Goal: Transaction & Acquisition: Purchase product/service

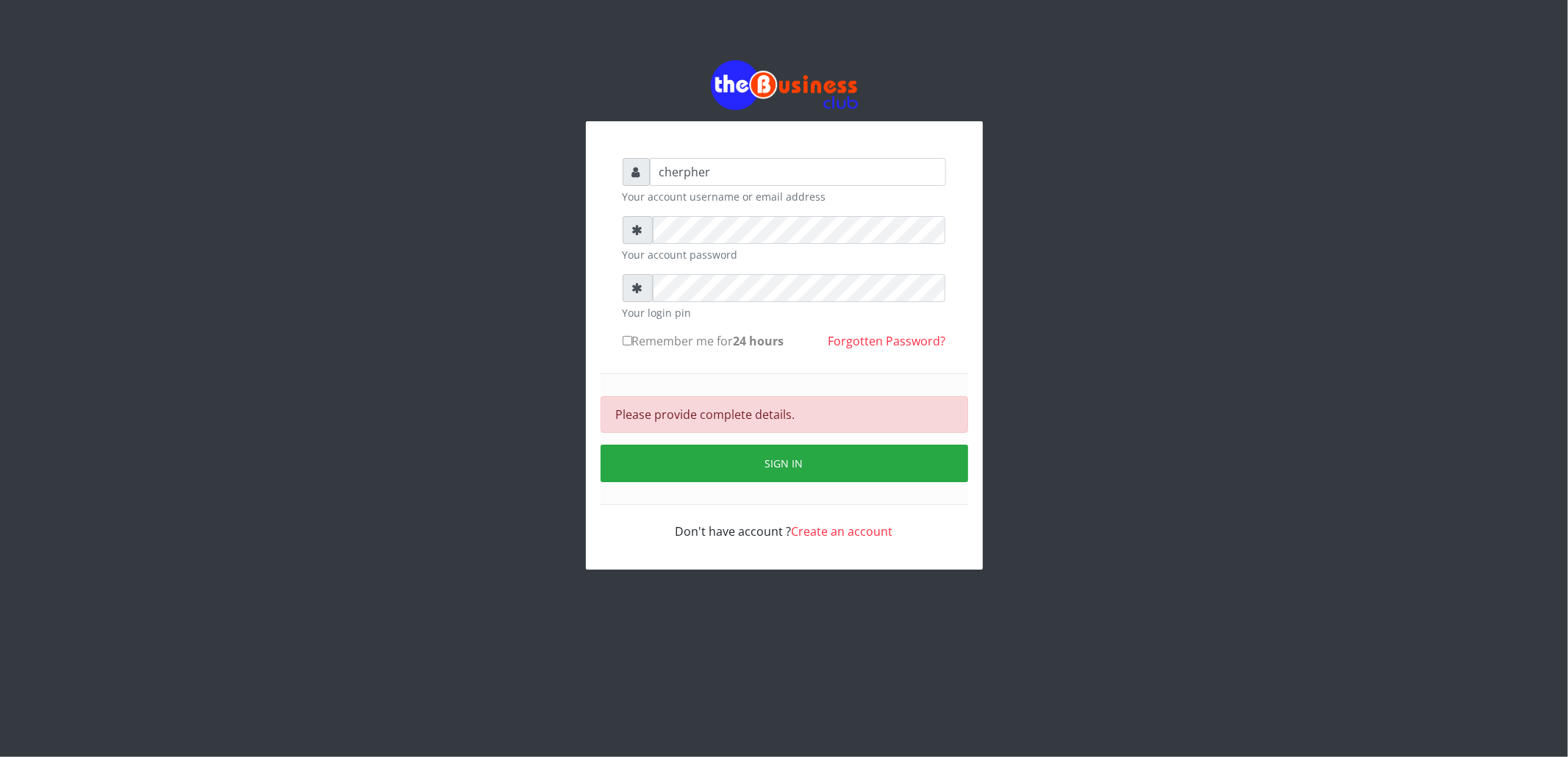
click at [623, 338] on input "Remember me for 24 hours" at bounding box center [627, 341] width 9 height 9
checkbox input "true"
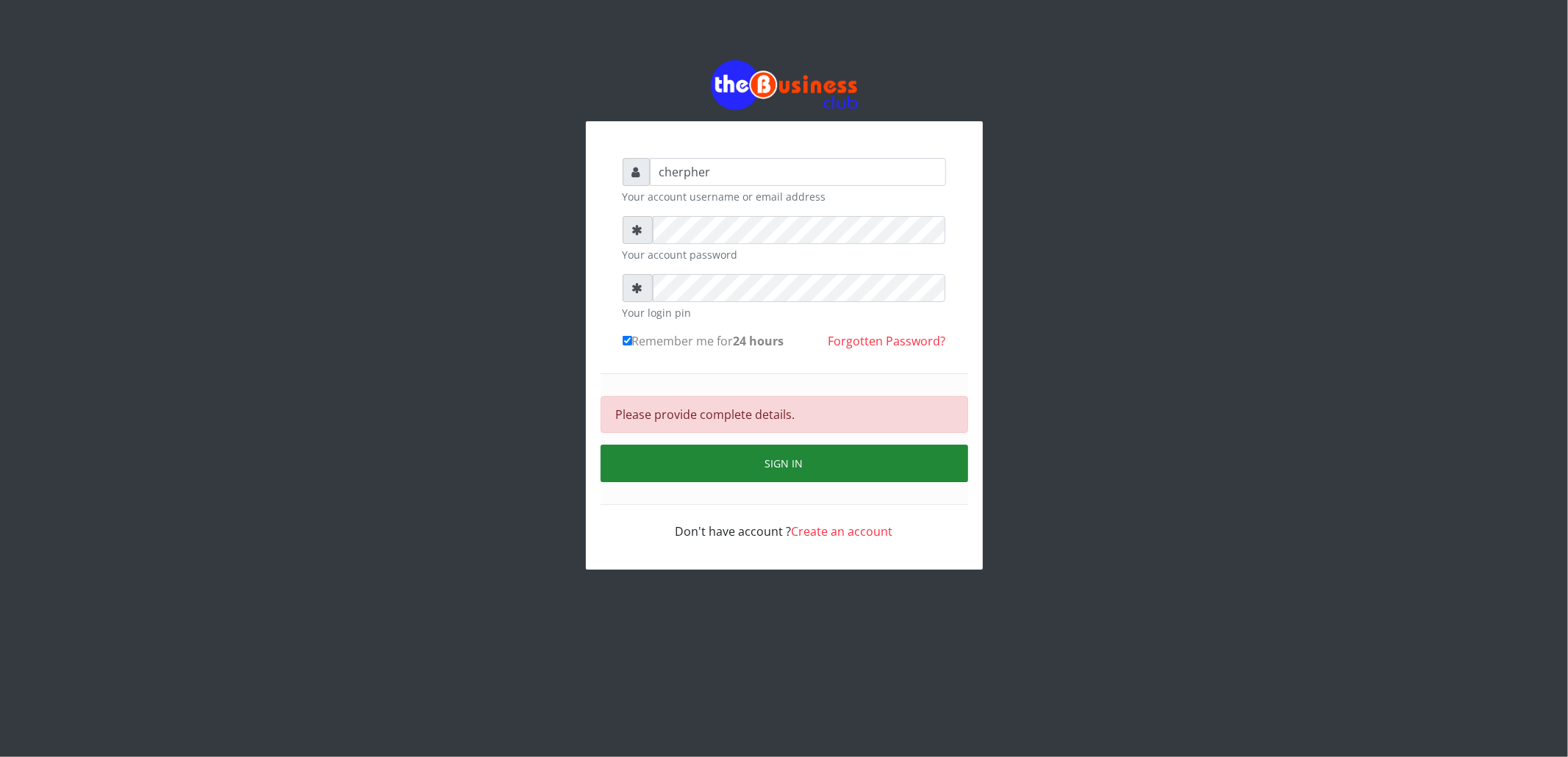
click at [747, 457] on button "Sign in" at bounding box center [784, 463] width 368 height 38
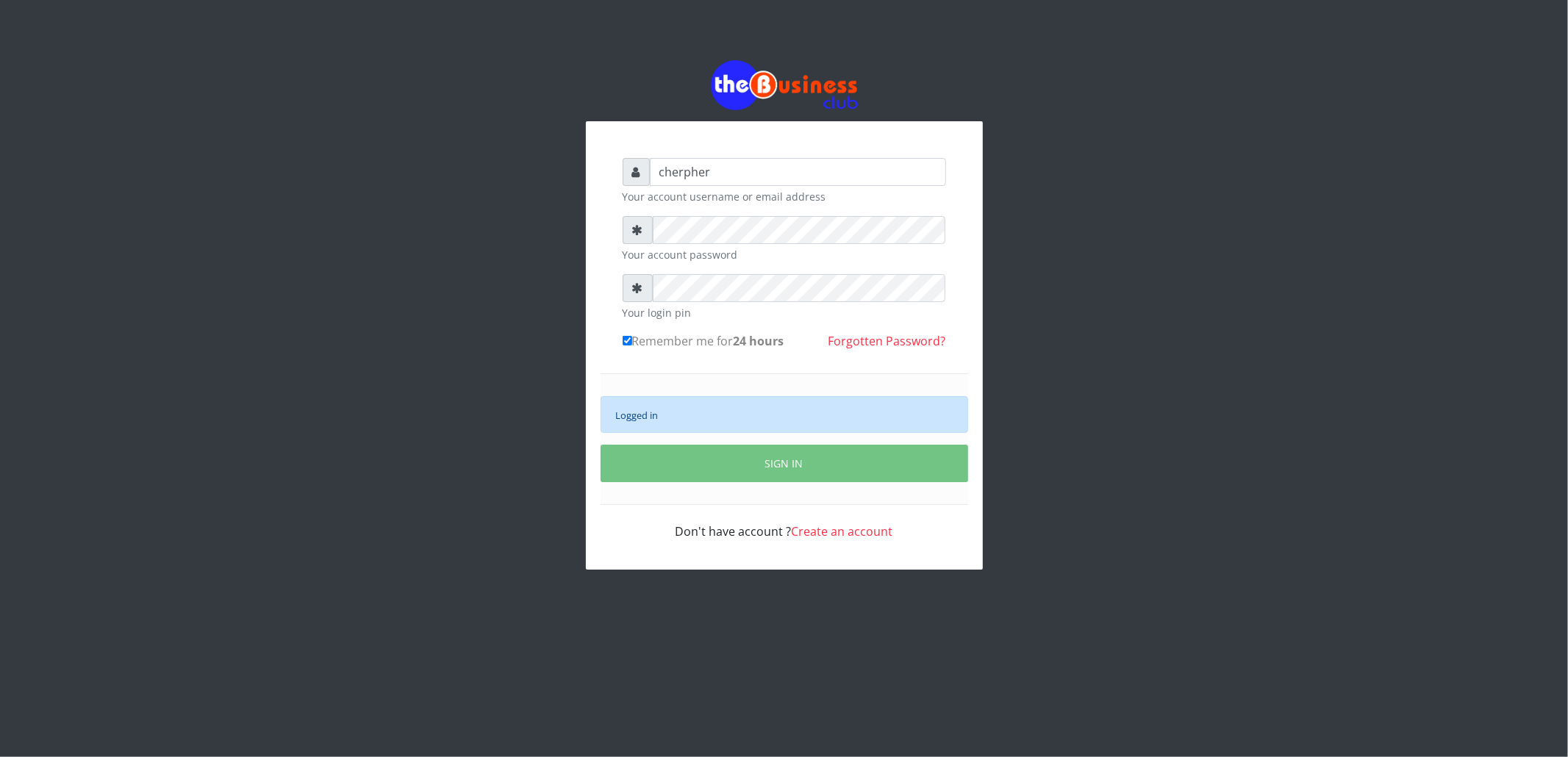
click at [726, 409] on div "Logged in" at bounding box center [784, 414] width 368 height 37
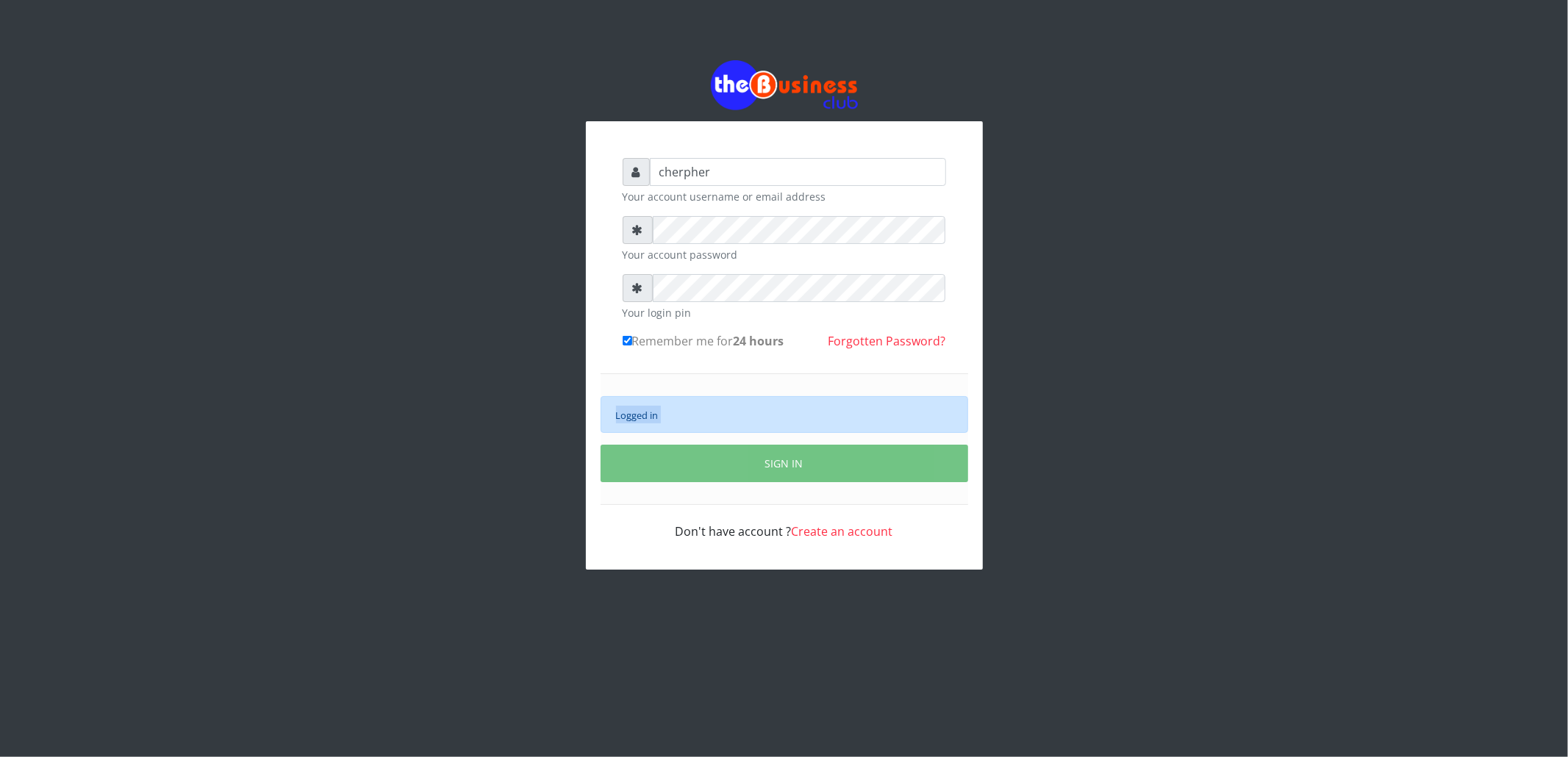
click at [726, 409] on div "Logged in" at bounding box center [784, 414] width 368 height 37
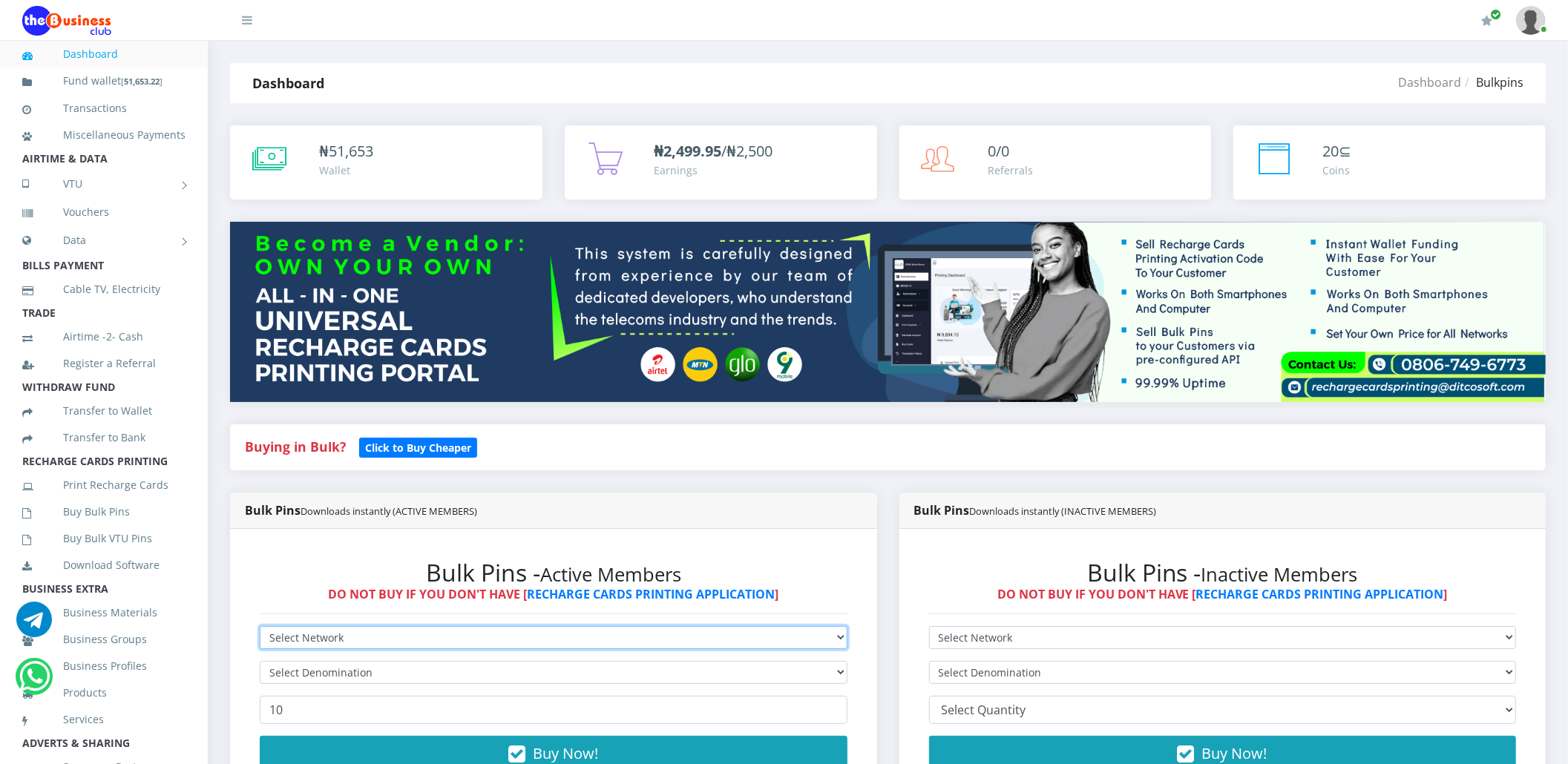
click at [276, 636] on select "Select Network MTN Globacom 9Mobile Airtel" at bounding box center [553, 637] width 588 height 23
select select "MTN"
click at [259, 626] on select "Select Network MTN Globacom 9Mobile Airtel" at bounding box center [553, 637] width 588 height 23
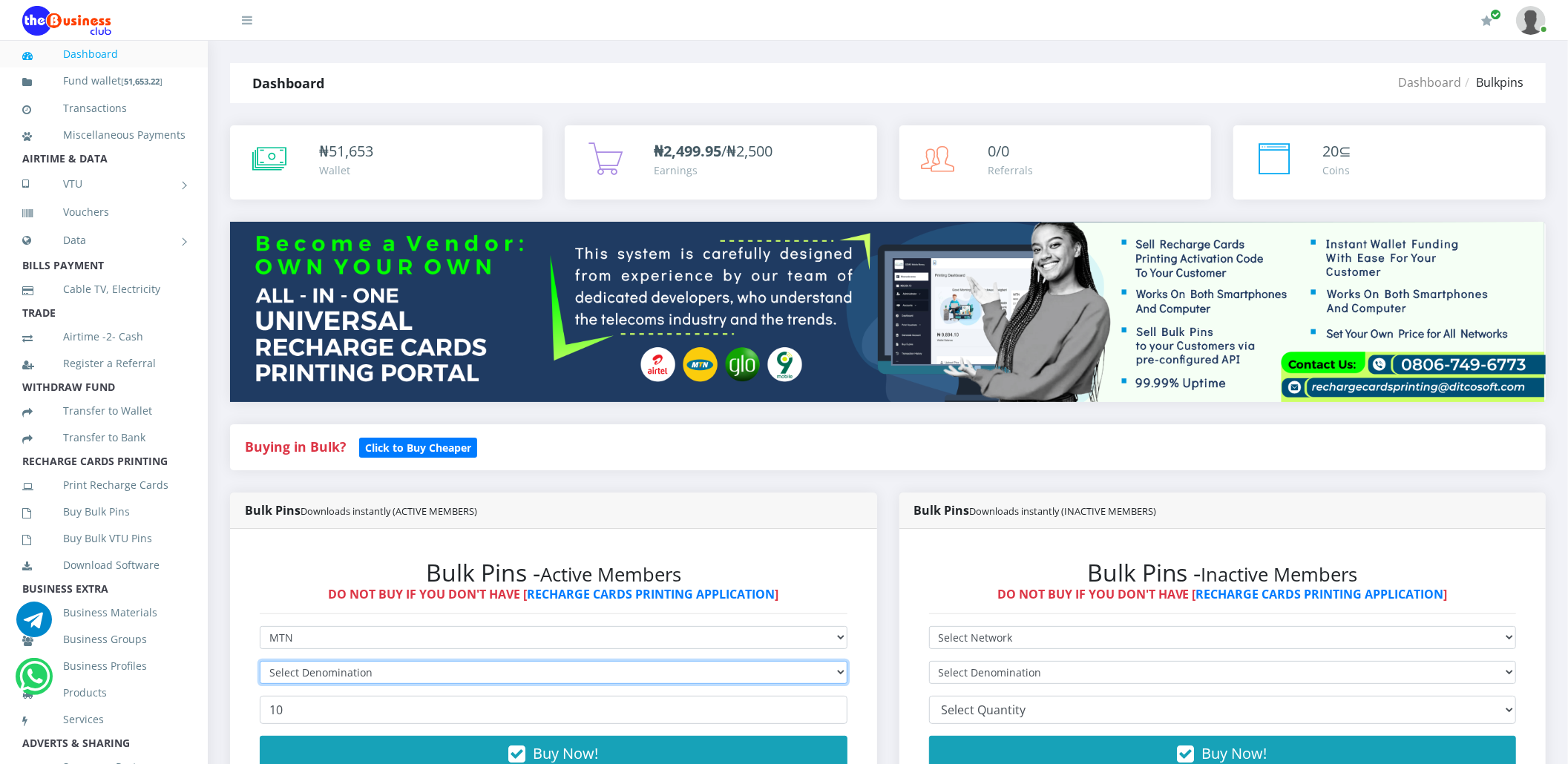
click at [285, 666] on select "Select Denomination" at bounding box center [553, 672] width 588 height 23
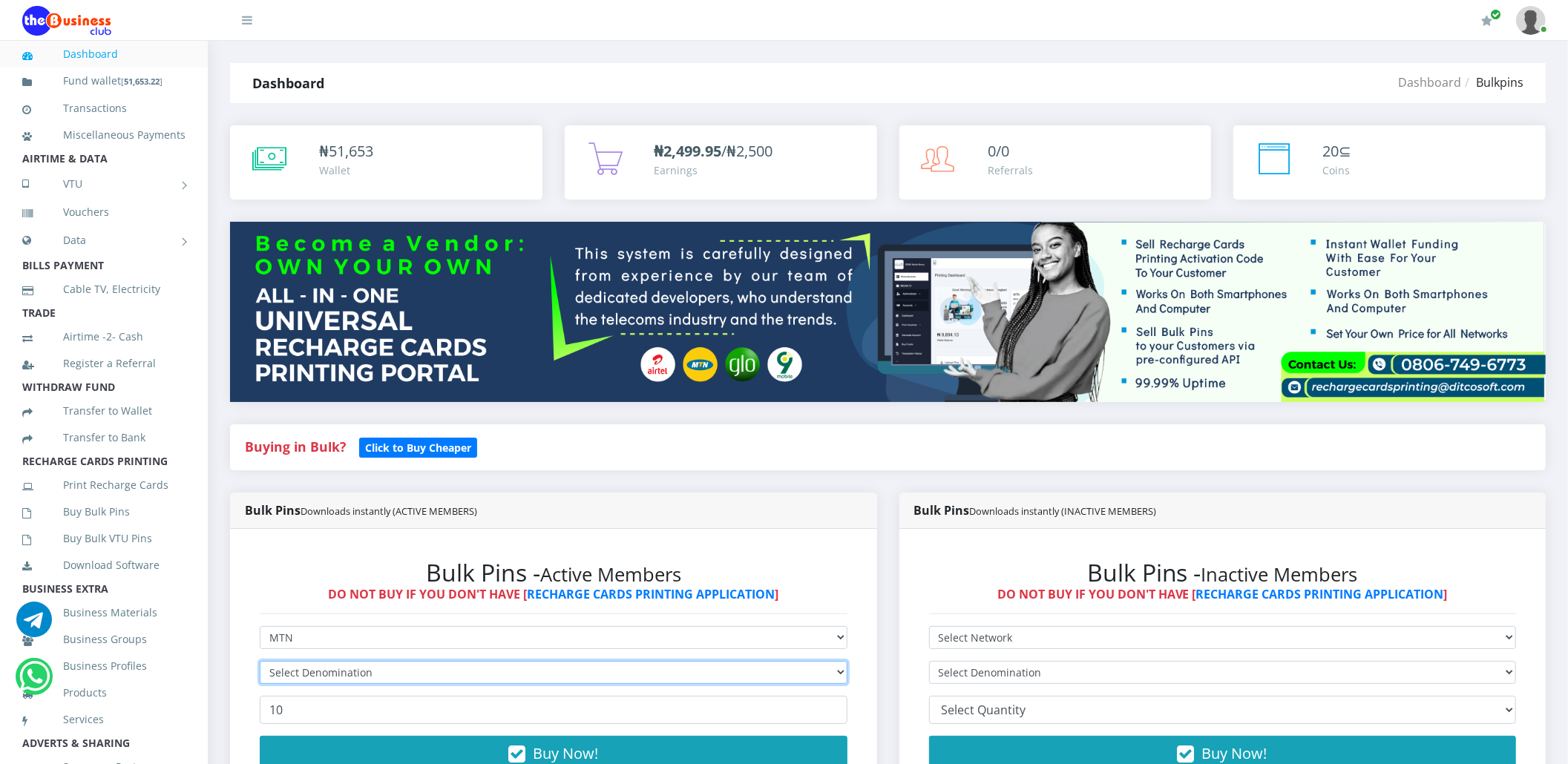
click at [285, 666] on select "Select Denomination" at bounding box center [553, 672] width 588 height 23
click at [309, 666] on select "Select Denomination" at bounding box center [553, 672] width 588 height 23
click at [309, 666] on select "Select Denomination MTN NGN100 - ₦96.94 MTN NGN200 - ₦193.88 MTN NGN400 - ₦387.…" at bounding box center [553, 672] width 588 height 23
select select "96.94-100"
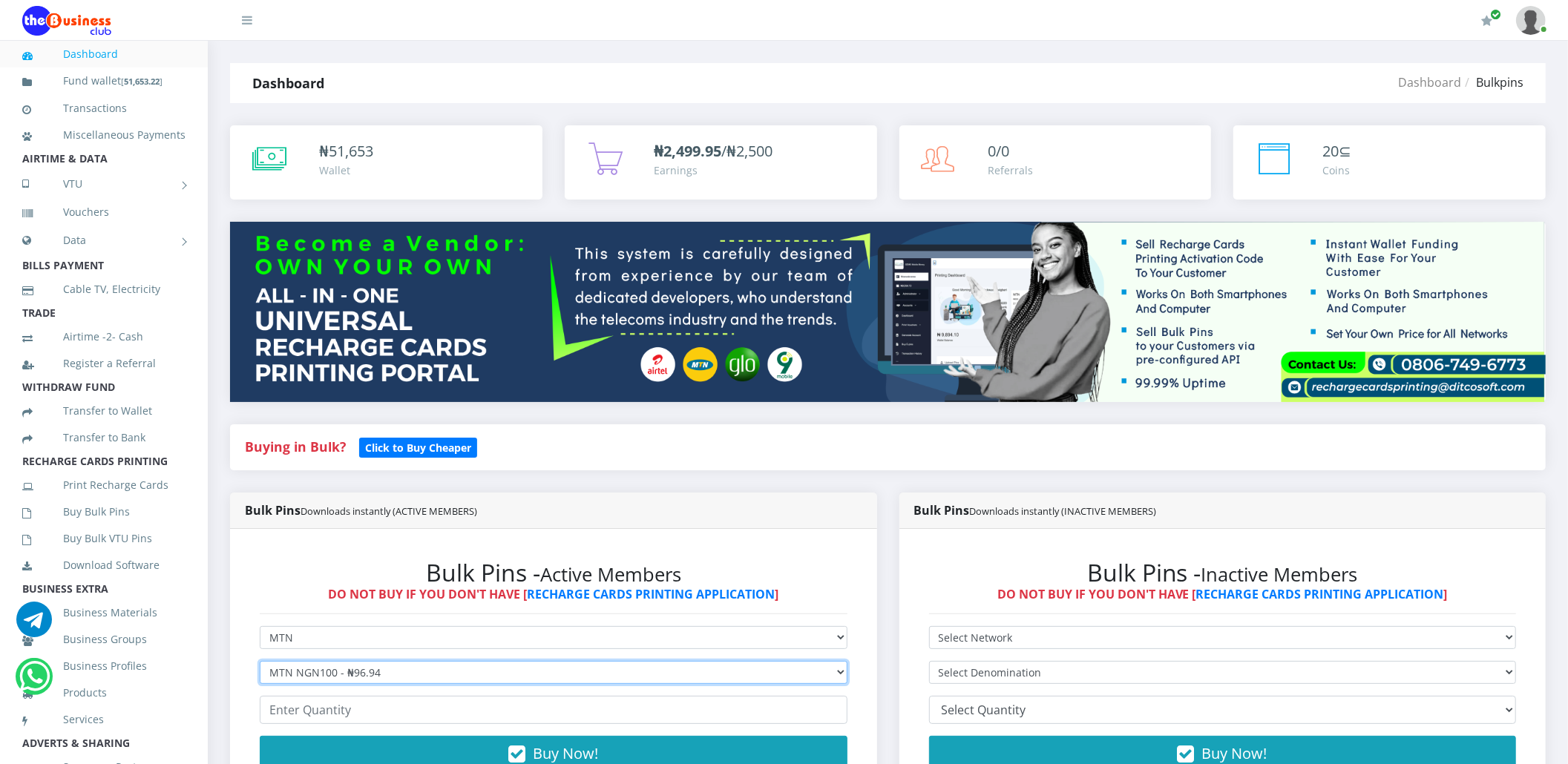
click at [259, 661] on select "Select Denomination MTN NGN100 - ₦96.94 MTN NGN200 - ₦193.88 MTN NGN400 - ₦387.…" at bounding box center [553, 672] width 588 height 23
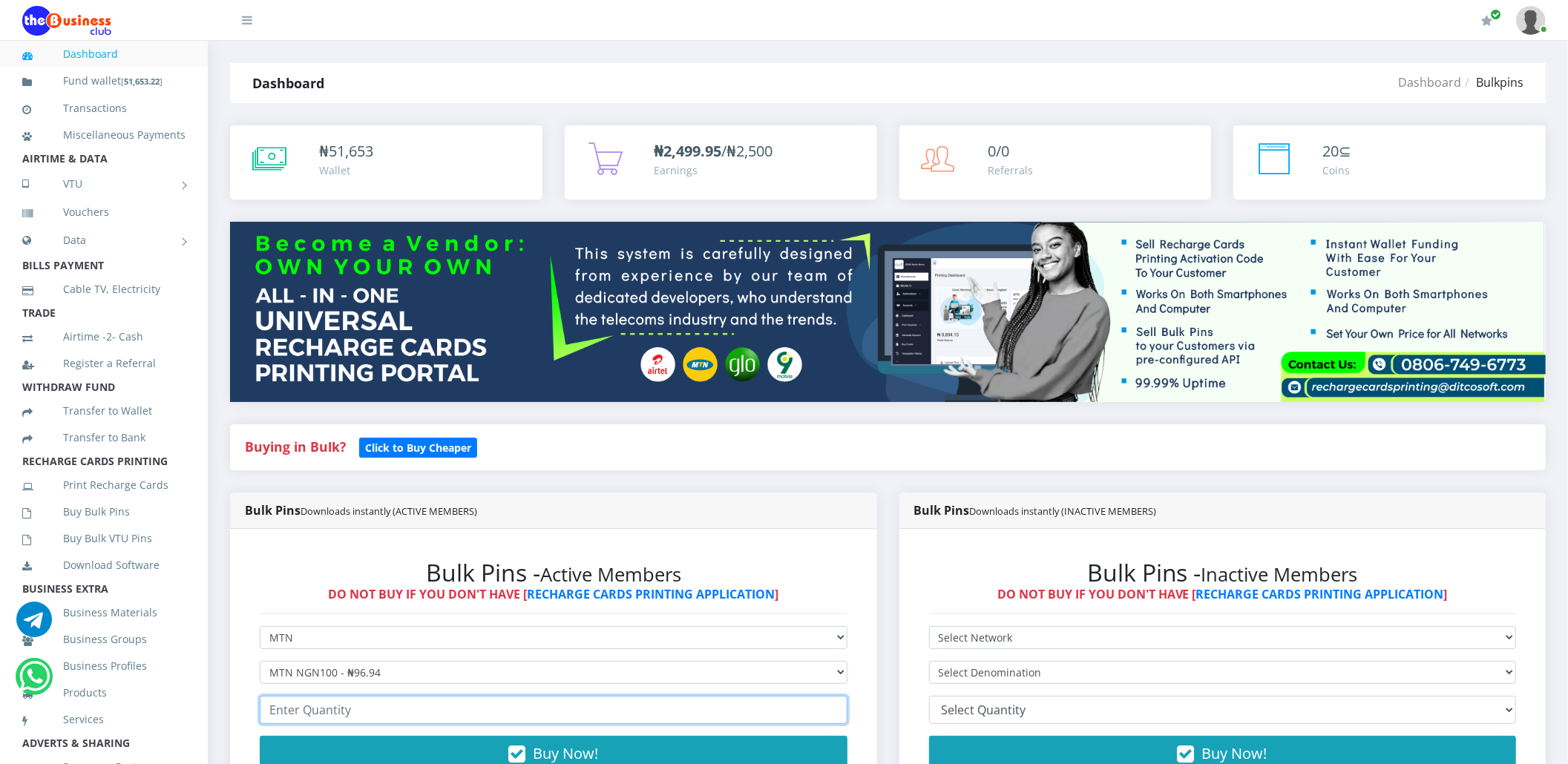
click at [366, 713] on input "number" at bounding box center [553, 710] width 588 height 28
type input "1"
type input "20"
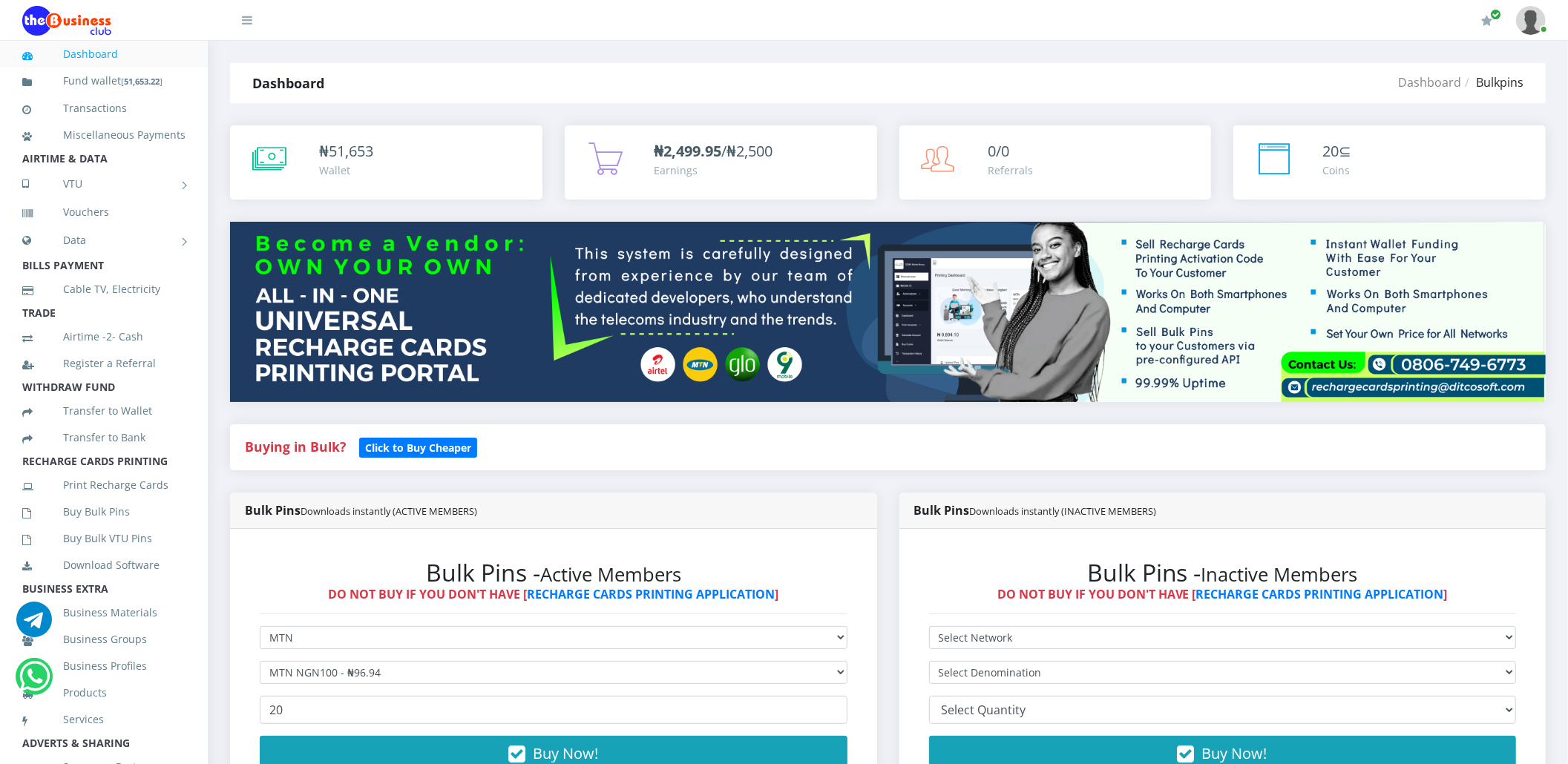
click at [858, 552] on div "Bulk Pins - Active Members DO NOT BUY IF YOU DON'T HAVE [ RECHARGE CARDS PRINTI…" at bounding box center [553, 674] width 618 height 260
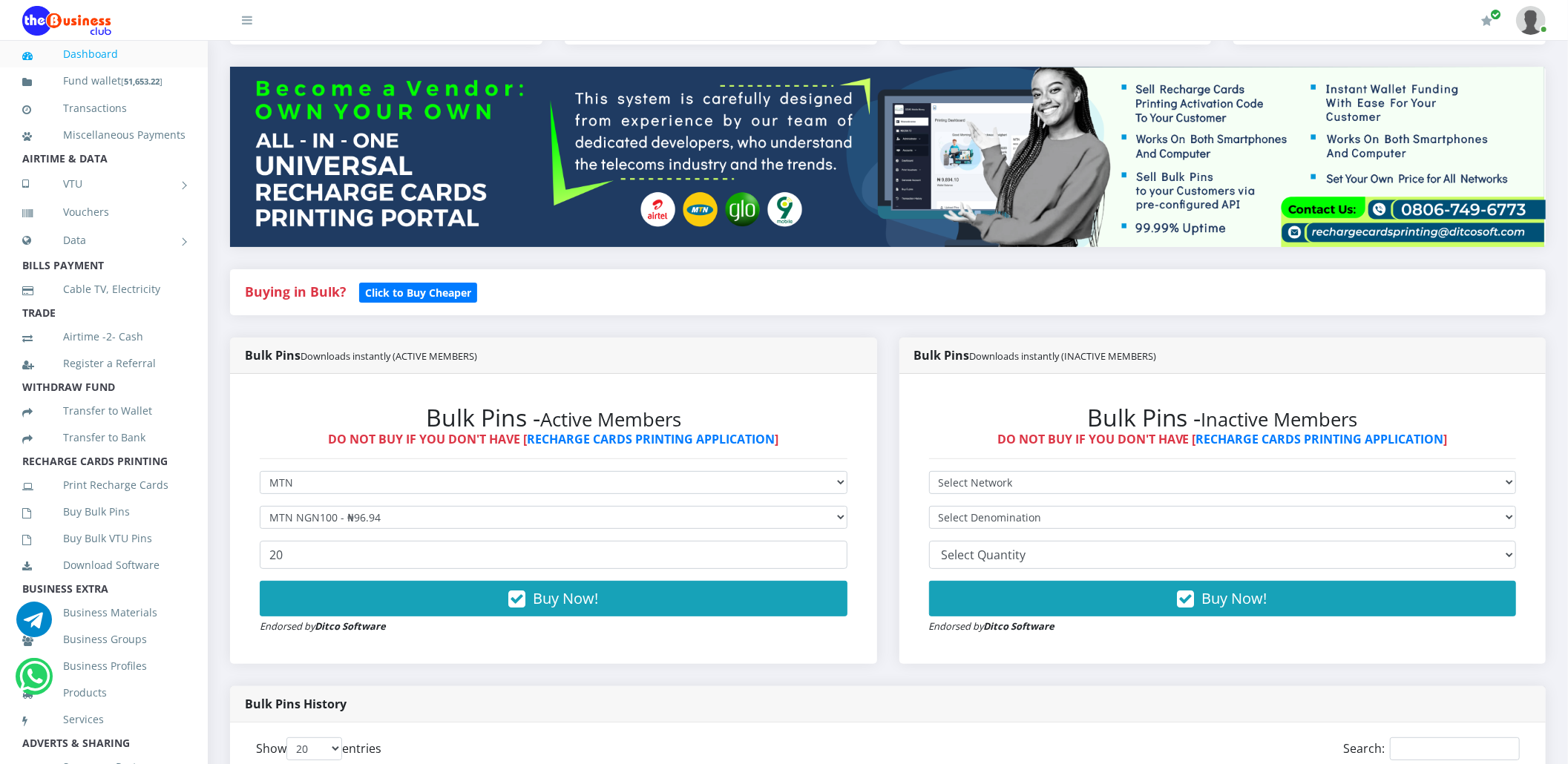
scroll to position [158, 0]
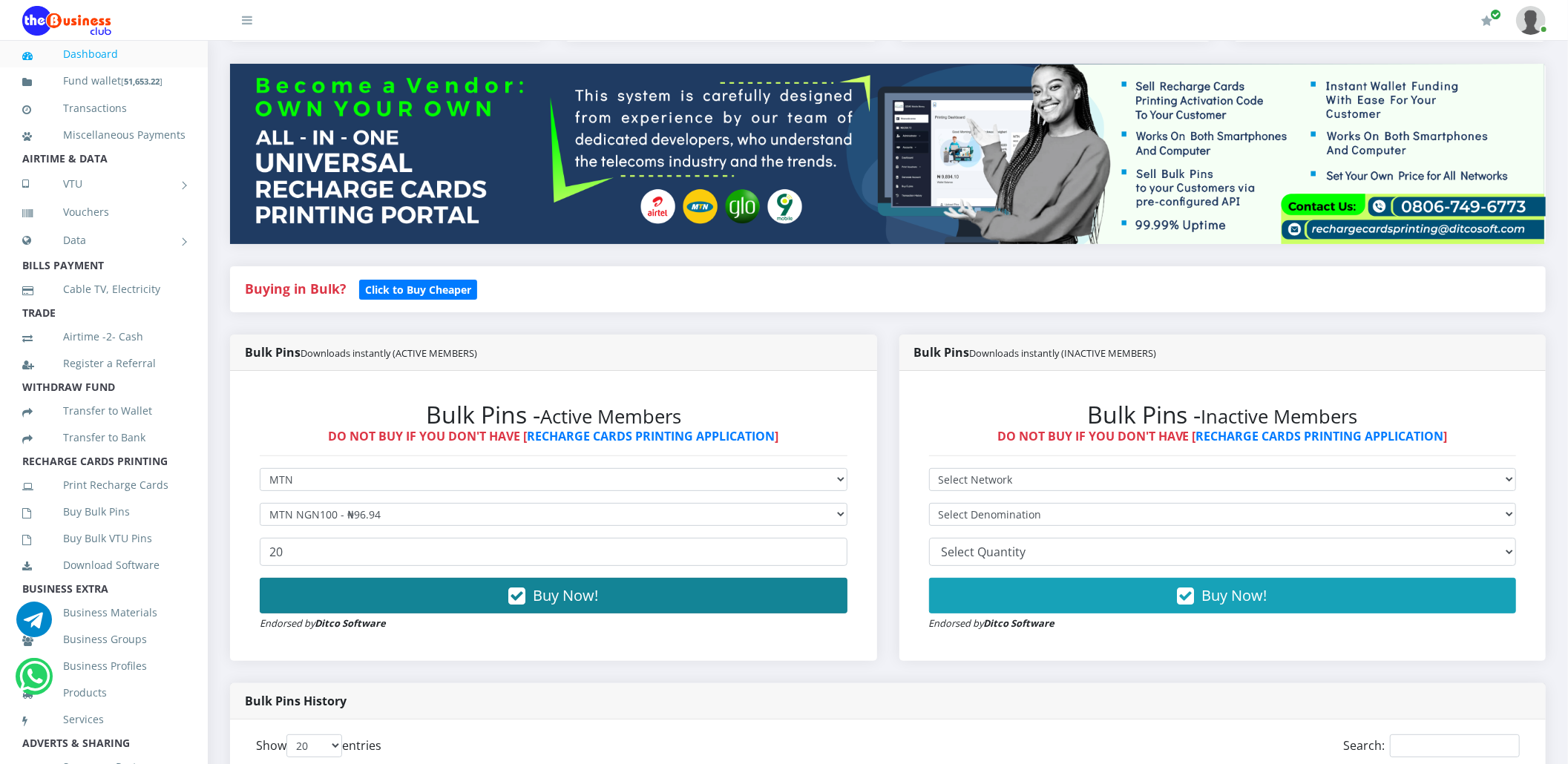
click at [800, 583] on button "Buy Now!" at bounding box center [553, 595] width 588 height 35
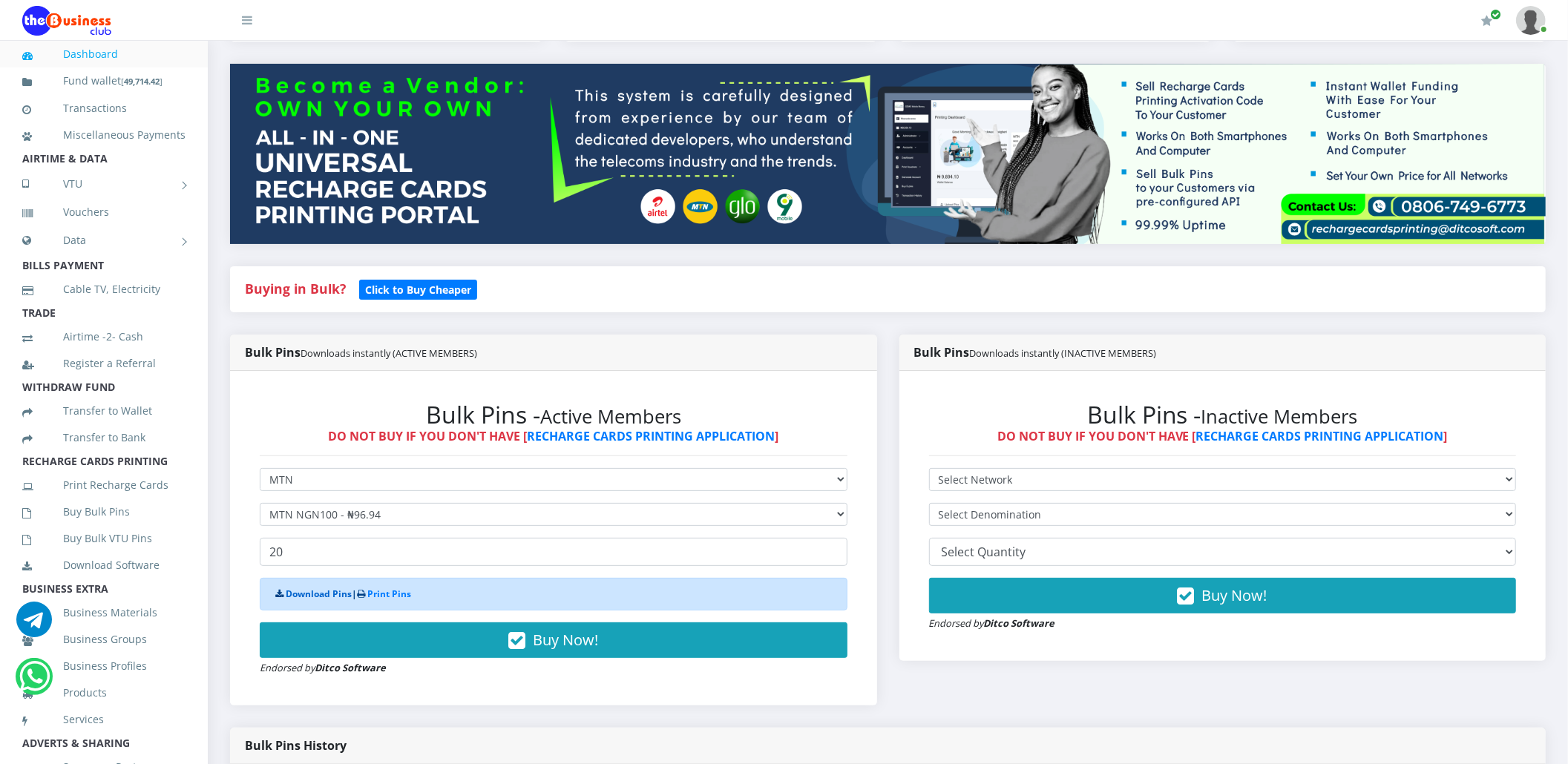
click at [325, 595] on link "Download Pins" at bounding box center [319, 593] width 66 height 13
click at [104, 529] on link "Buy Bulk Pins" at bounding box center [103, 512] width 163 height 34
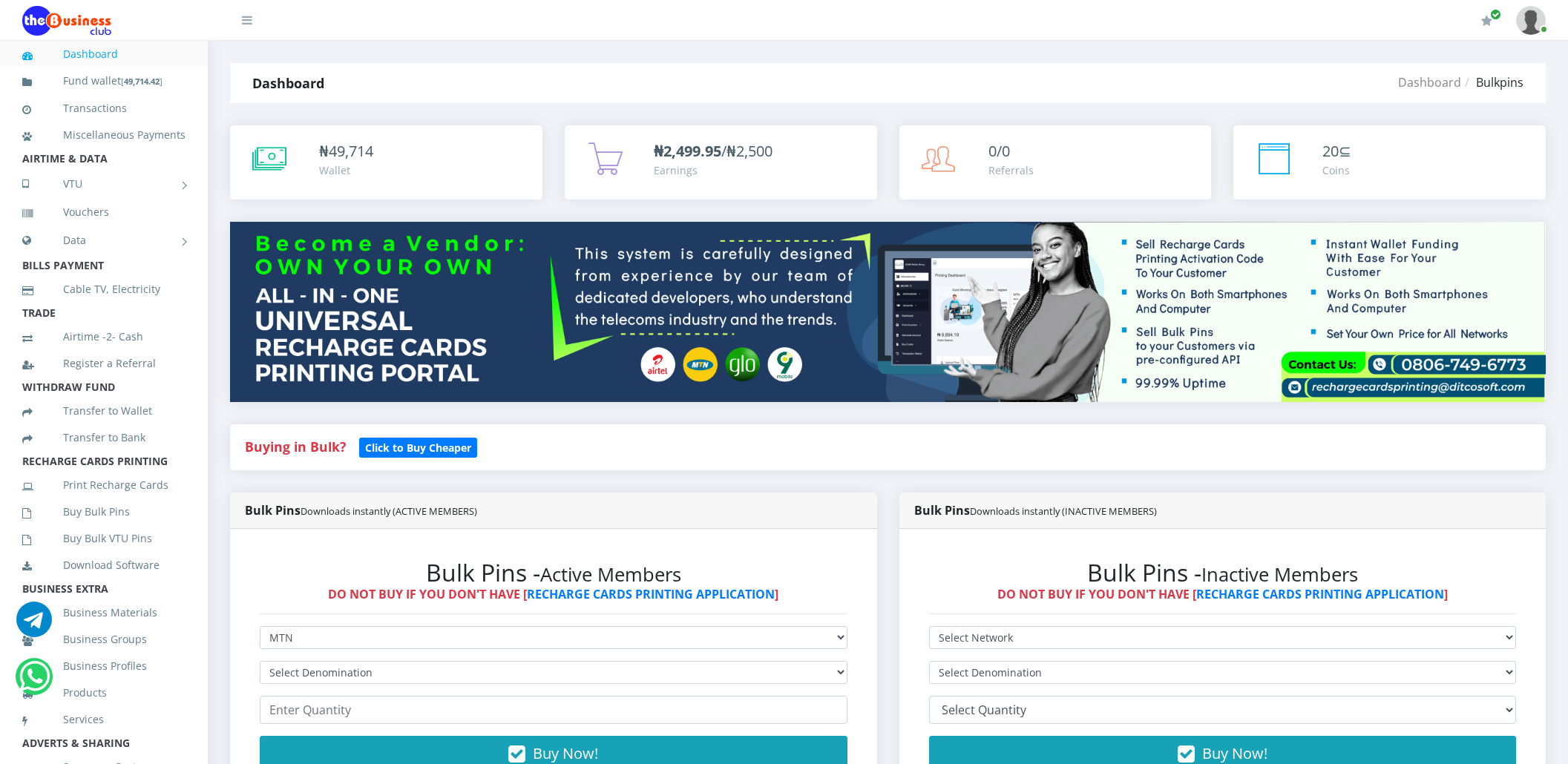
select select "MTN"
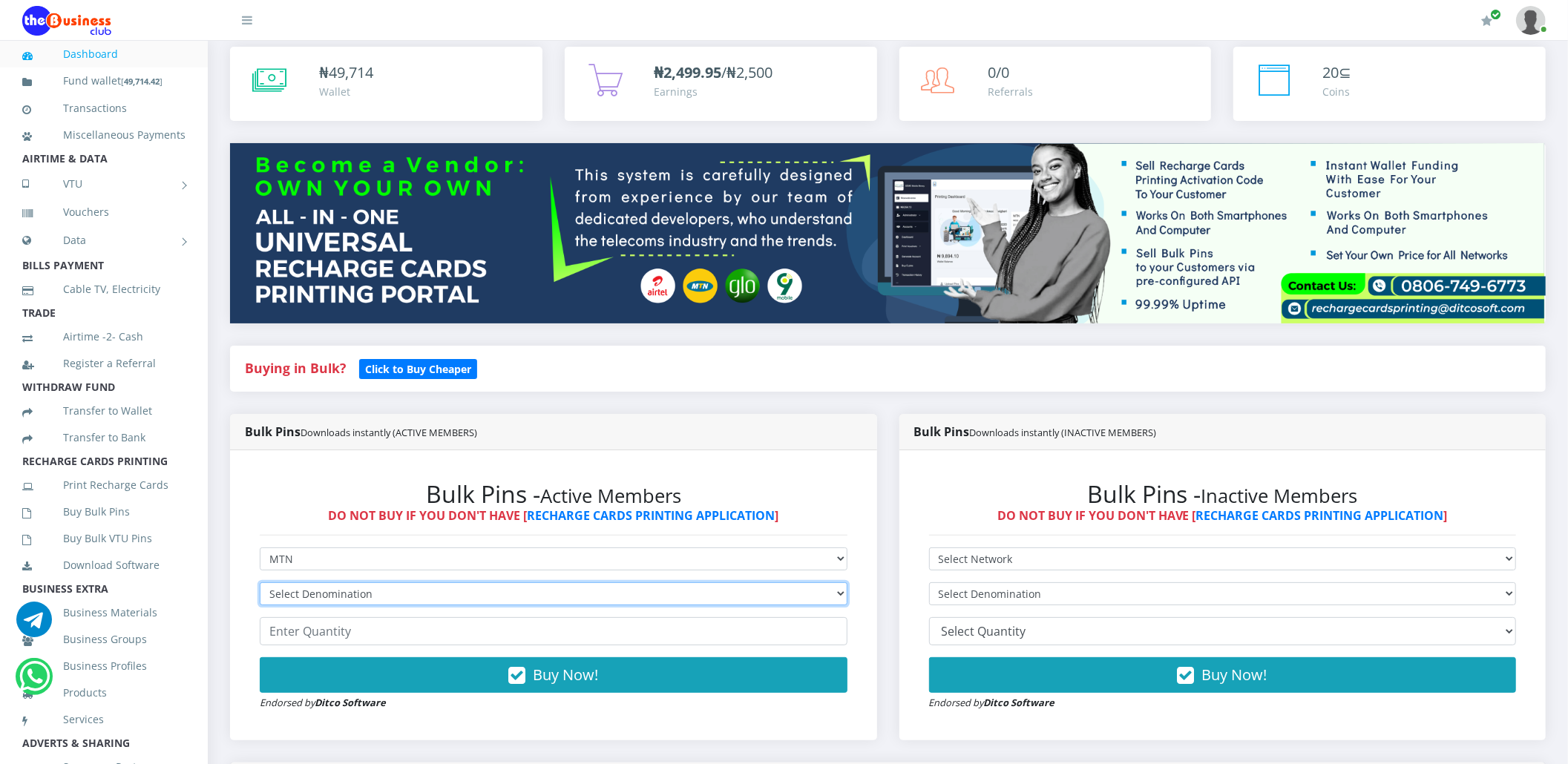
click at [405, 591] on select "Select Denomination MTN NGN100 - ₦96.94 MTN NGN200 - ₦193.88 MTN NGN400 - ₦387.…" at bounding box center [553, 593] width 588 height 23
select select "193.88-200"
click at [259, 582] on select "Select Denomination MTN NGN100 - ₦96.94 MTN NGN200 - ₦193.88 MTN NGN400 - ₦387.…" at bounding box center [553, 593] width 588 height 23
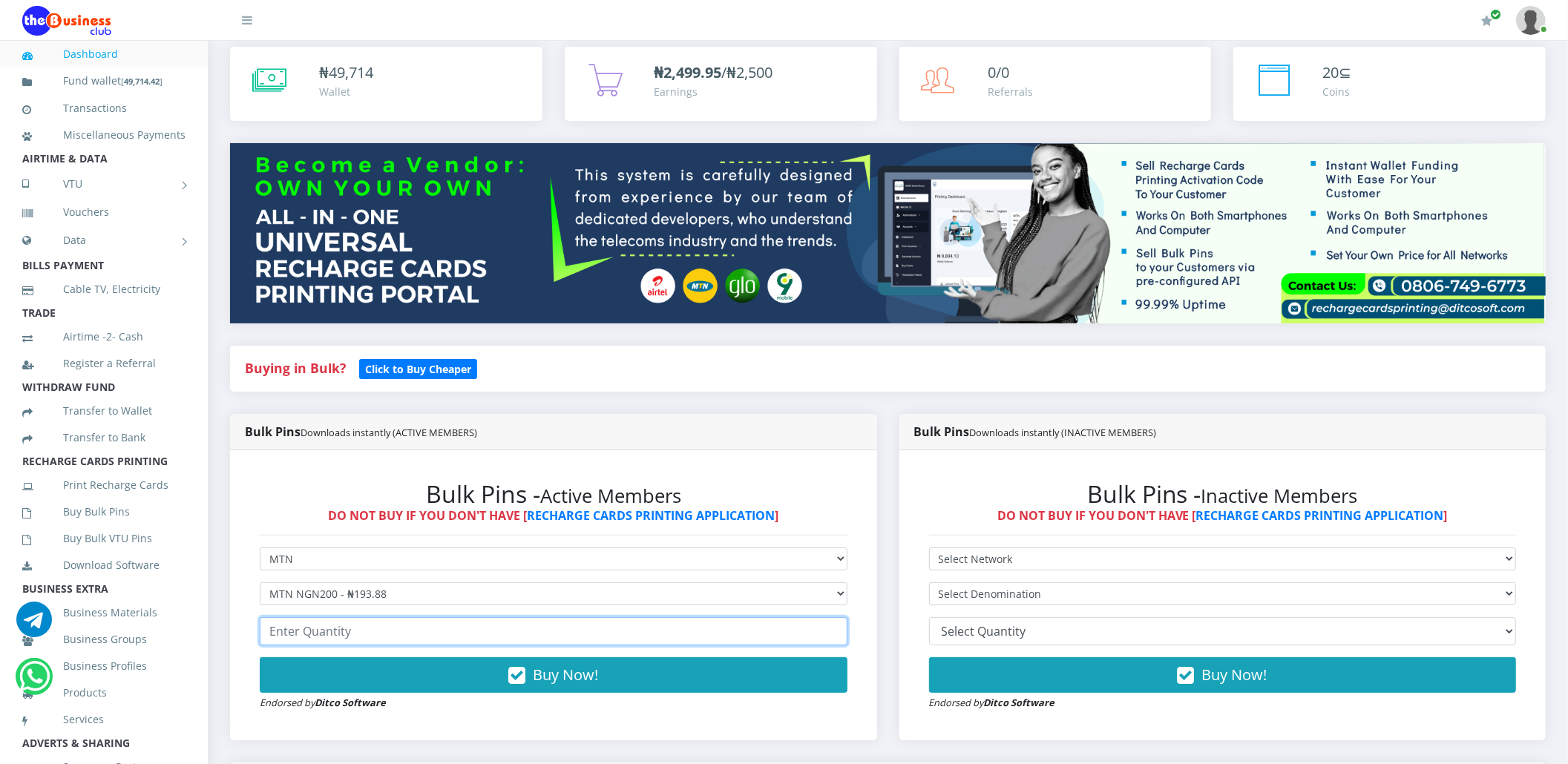
click at [375, 635] on input "number" at bounding box center [553, 631] width 588 height 28
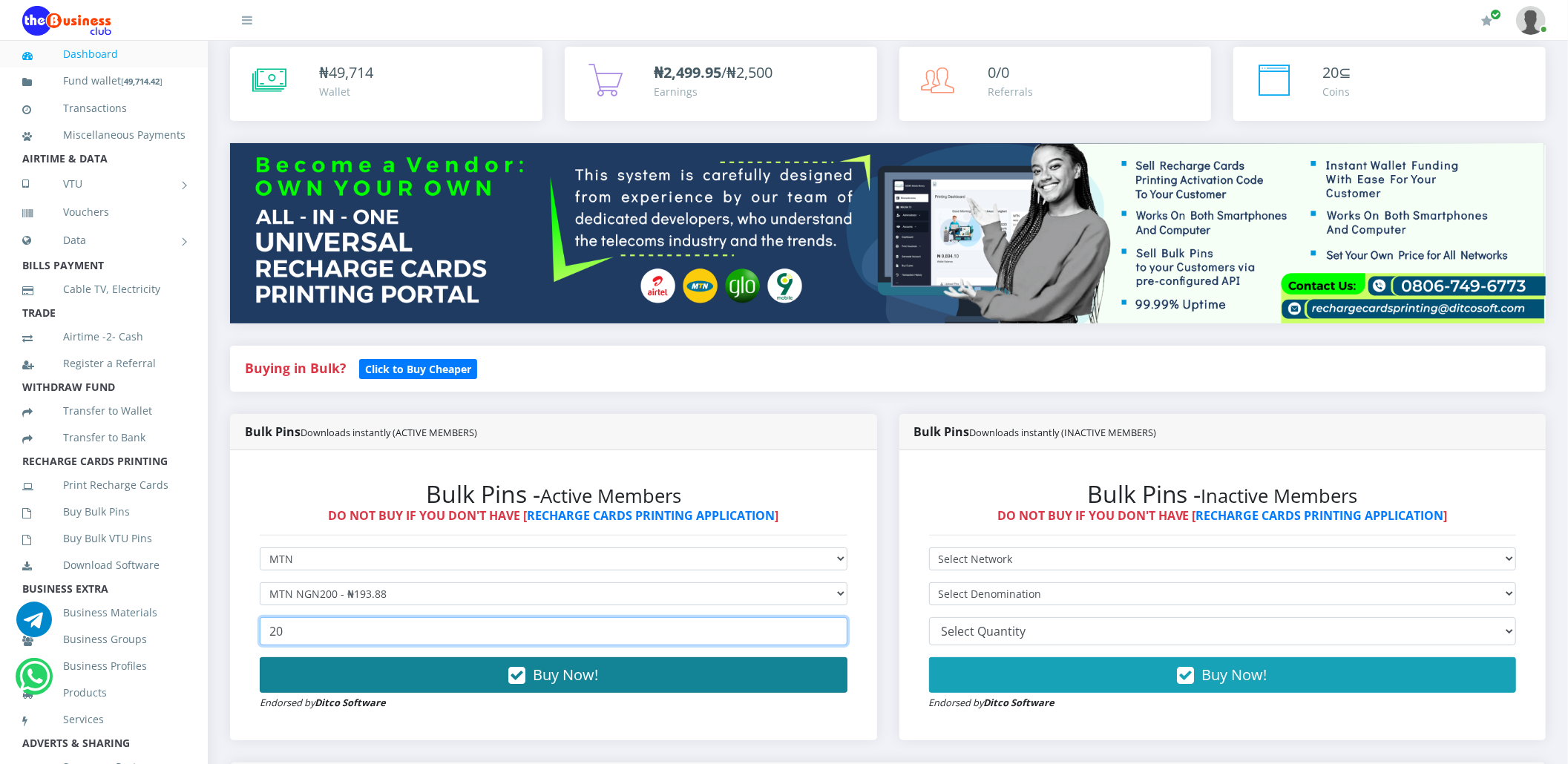
type input "20"
click at [375, 672] on button "Buy Now!" at bounding box center [553, 674] width 588 height 35
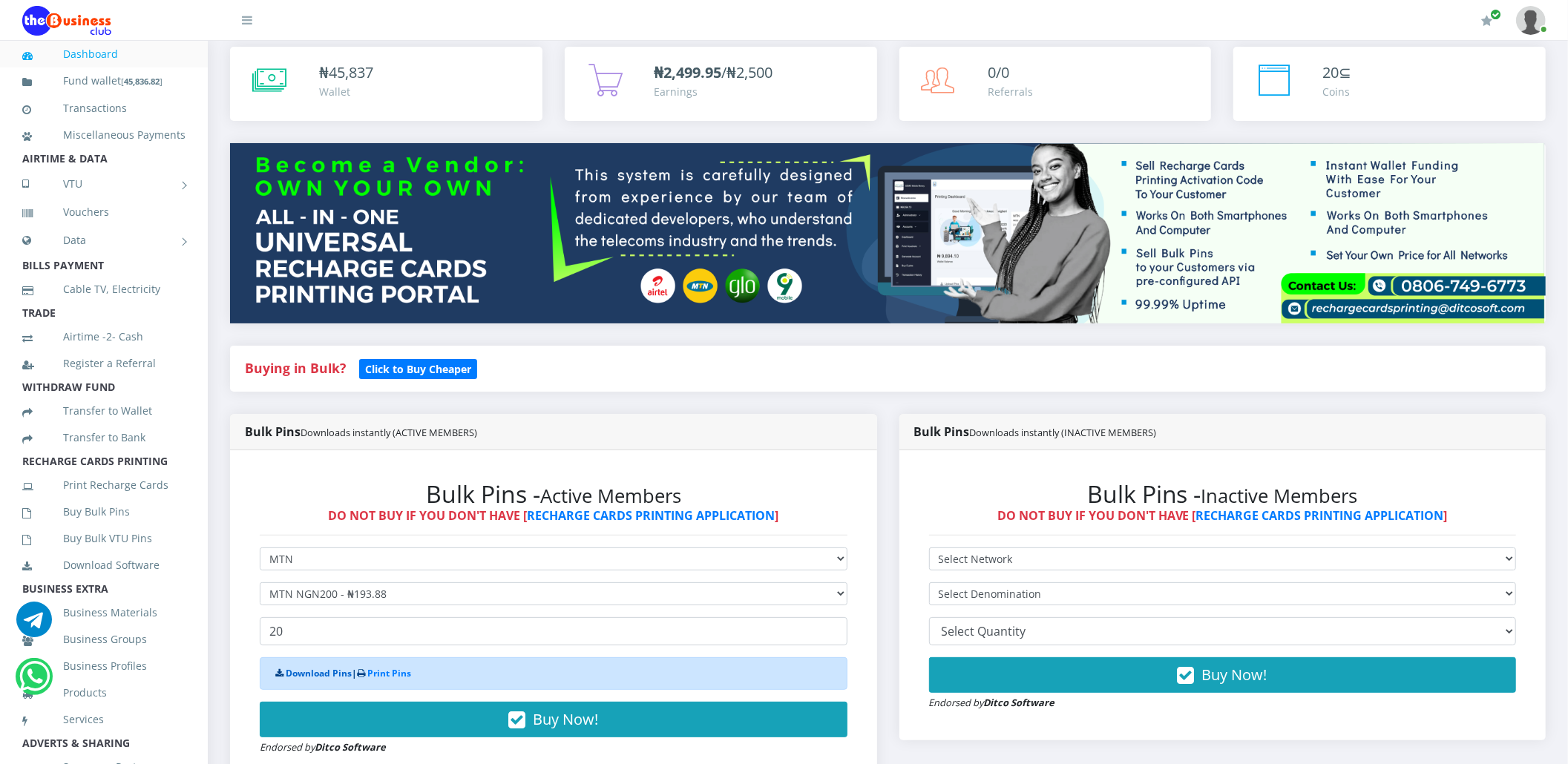
click at [295, 671] on link "Download Pins" at bounding box center [319, 673] width 66 height 13
click at [103, 521] on link "Buy Bulk Pins" at bounding box center [103, 512] width 163 height 34
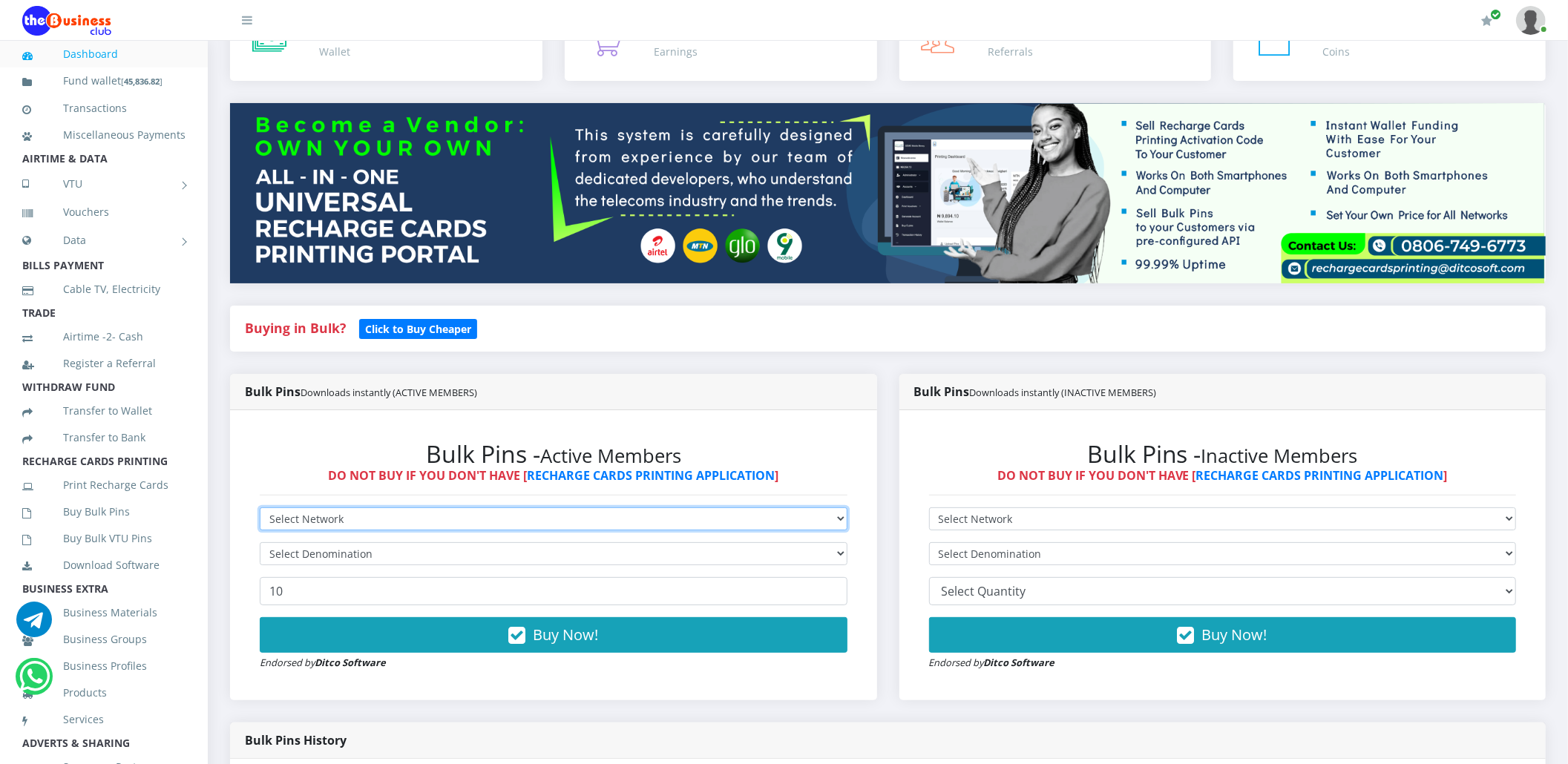
click at [319, 514] on select "Select Network MTN Globacom 9Mobile Airtel" at bounding box center [553, 519] width 588 height 23
select select "MTN"
click at [259, 507] on select "Select Network MTN Globacom 9Mobile Airtel" at bounding box center [553, 519] width 588 height 23
click at [320, 554] on select "Select Denomination" at bounding box center [553, 554] width 588 height 23
click at [321, 552] on select "Select Denomination MTN NGN100 - ₦96.94 MTN NGN200 - ₦193.88 MTN NGN400 - ₦387.…" at bounding box center [553, 554] width 588 height 23
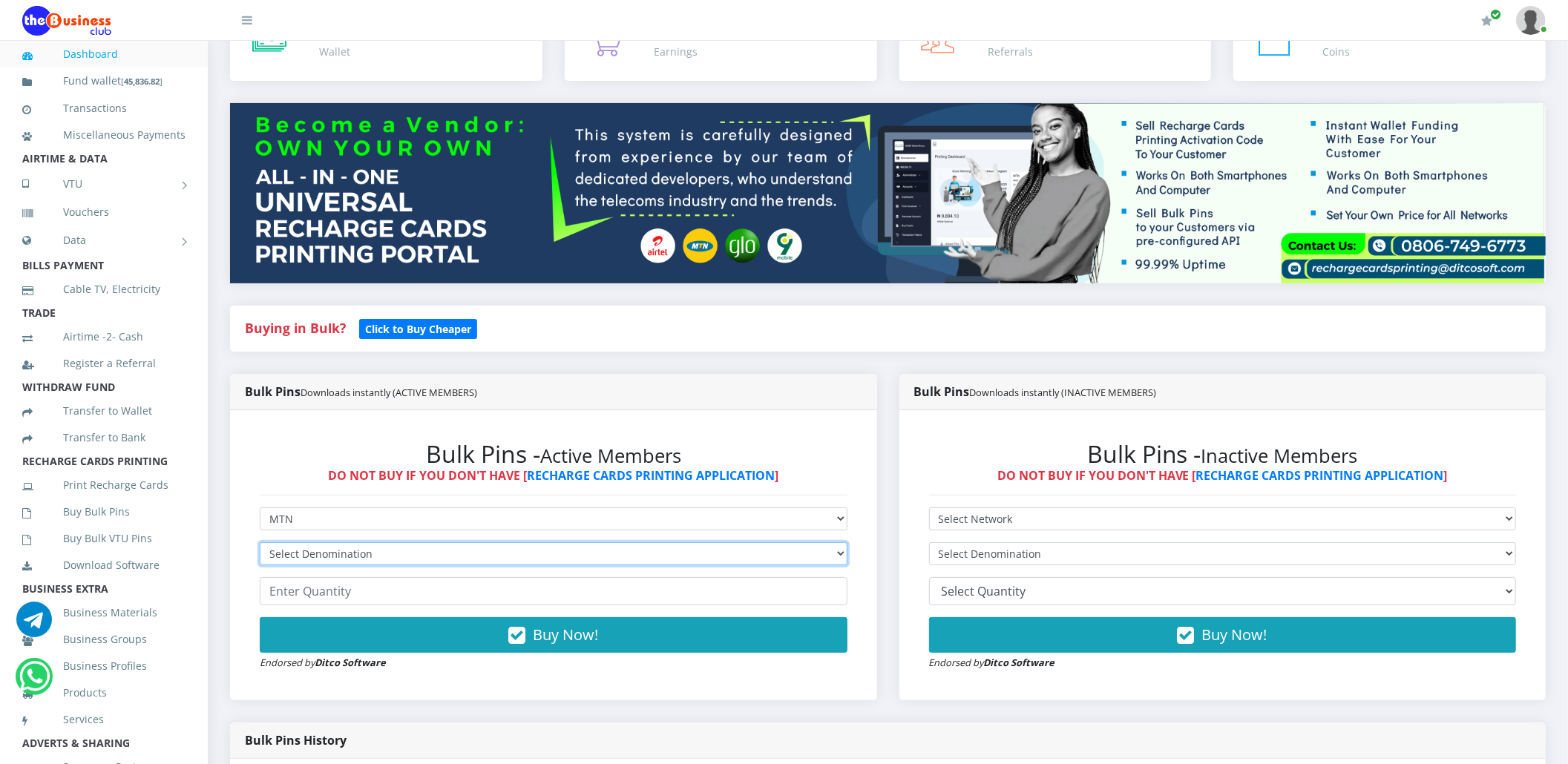
click at [321, 552] on select "Select Denomination MTN NGN100 - ₦96.94 MTN NGN200 - ₦193.88 MTN NGN400 - ₦387.…" at bounding box center [553, 554] width 588 height 23
select select "484.7-500"
click at [259, 543] on select "Select Denomination MTN NGN100 - ₦96.94 MTN NGN200 - ₦193.88 MTN NGN400 - ₦387.…" at bounding box center [553, 554] width 588 height 23
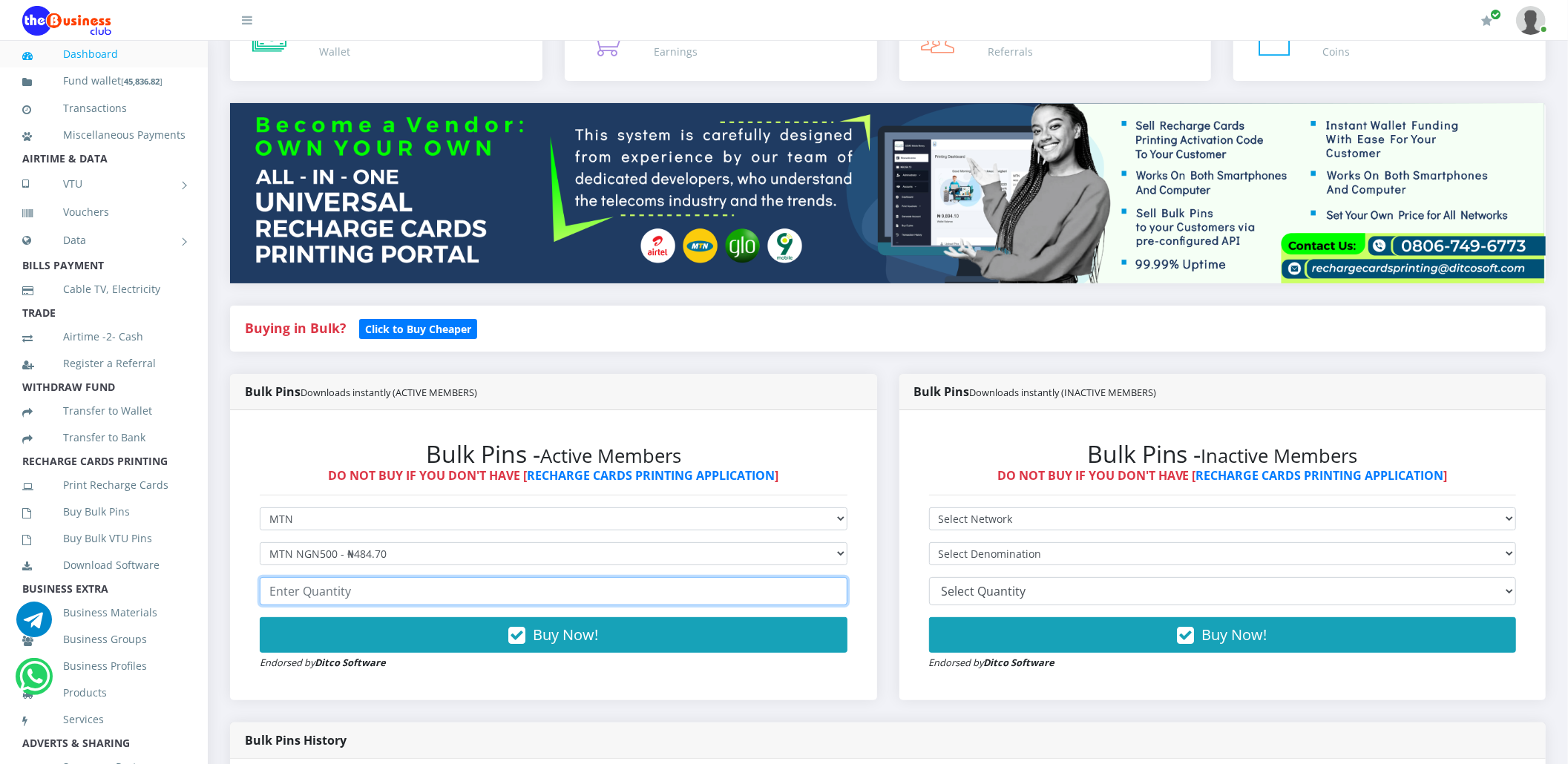
click at [325, 598] on input "number" at bounding box center [553, 591] width 588 height 28
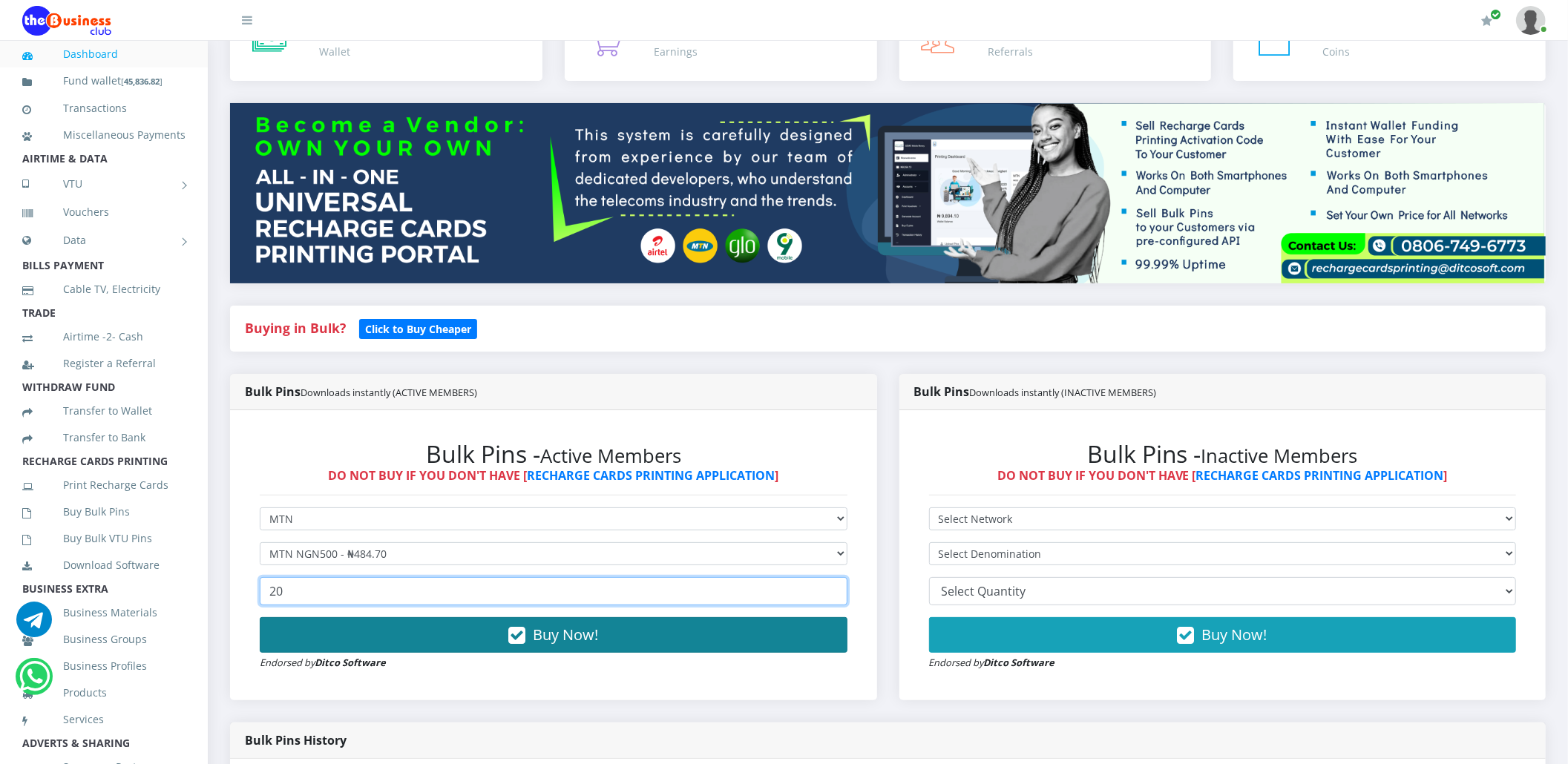
type input "20"
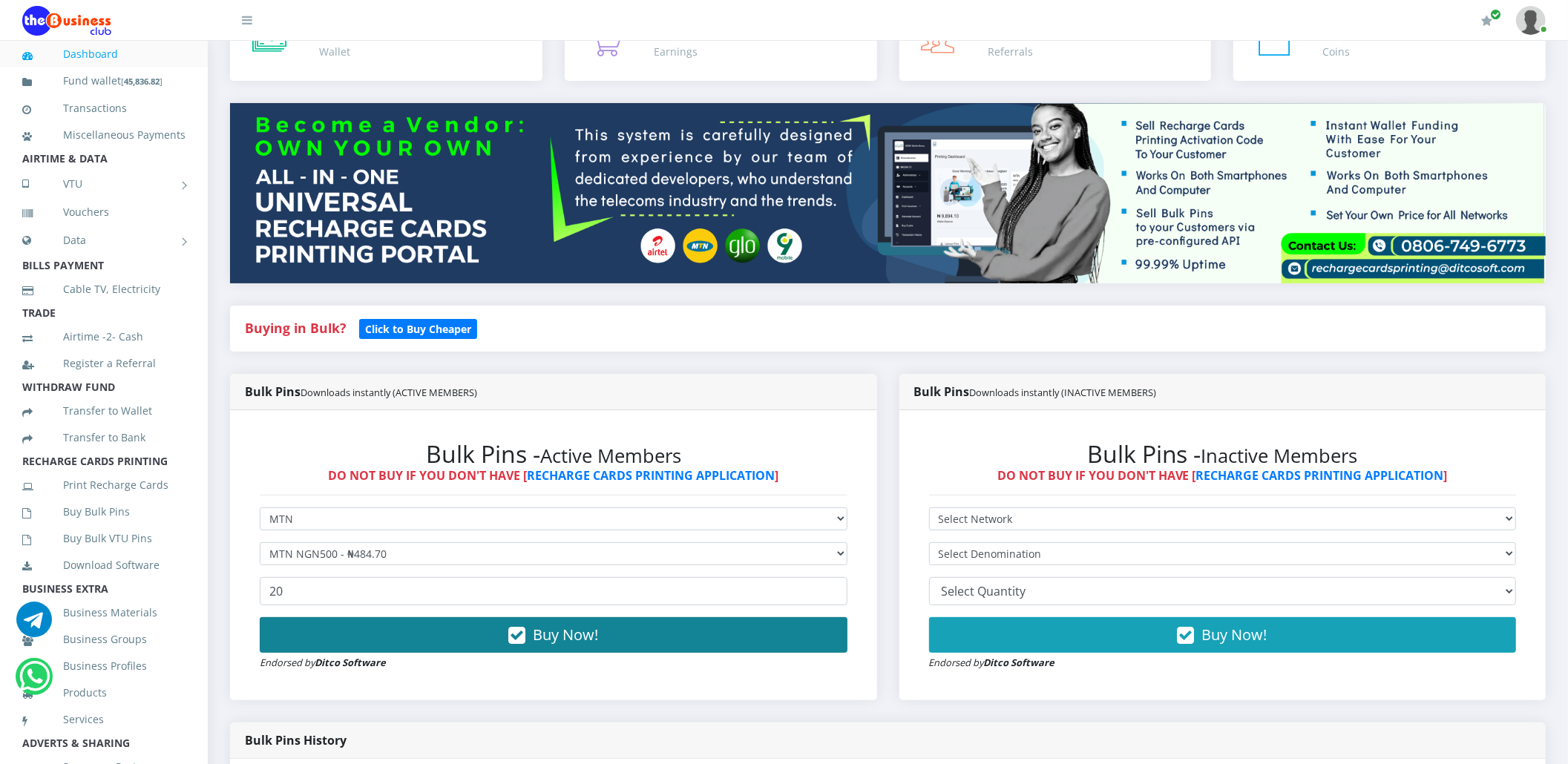
click at [333, 633] on button "Buy Now!" at bounding box center [553, 635] width 588 height 35
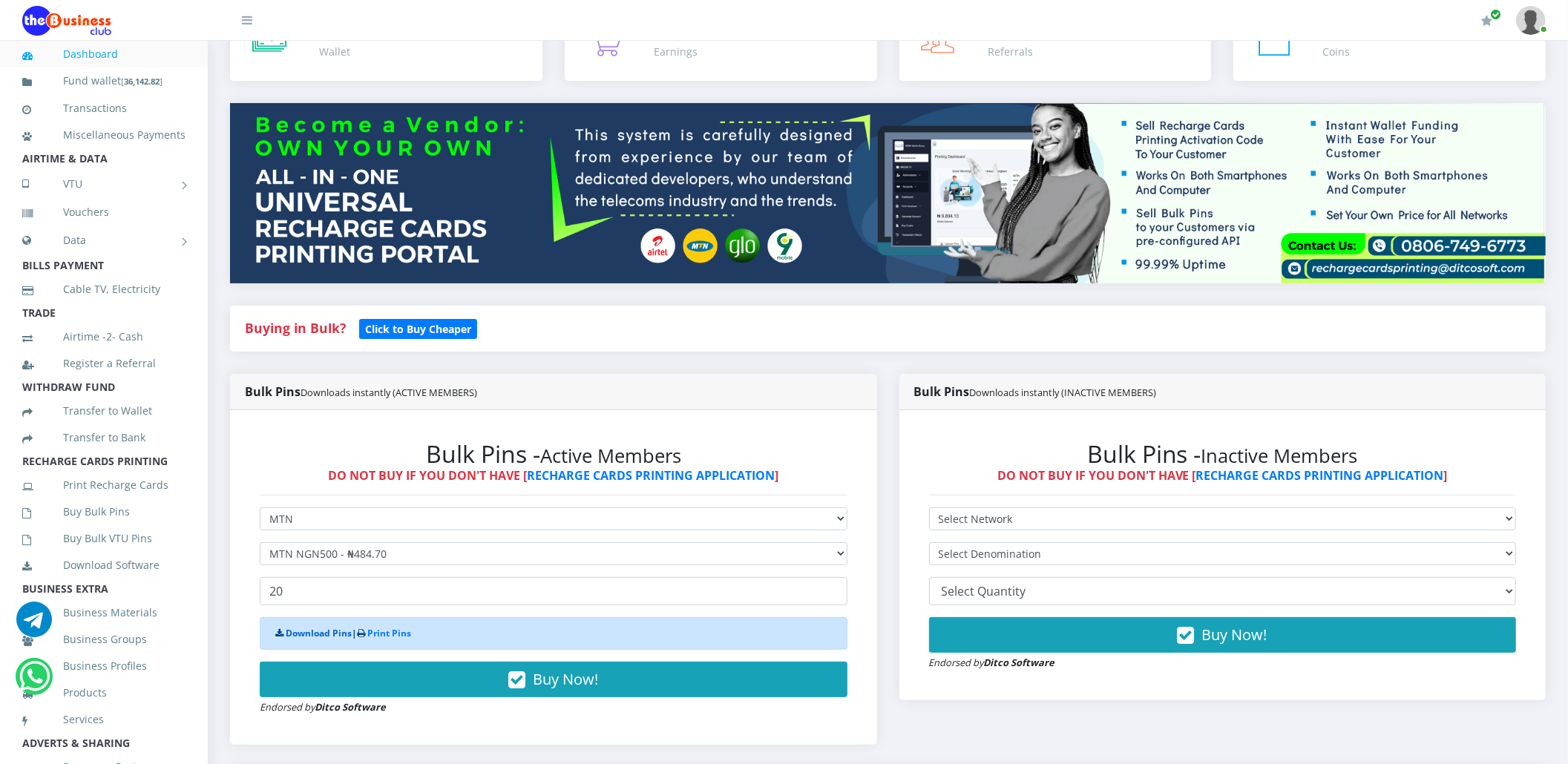
click at [327, 637] on link "Download Pins" at bounding box center [319, 633] width 66 height 13
click at [104, 529] on link "Buy Bulk Pins" at bounding box center [103, 512] width 163 height 34
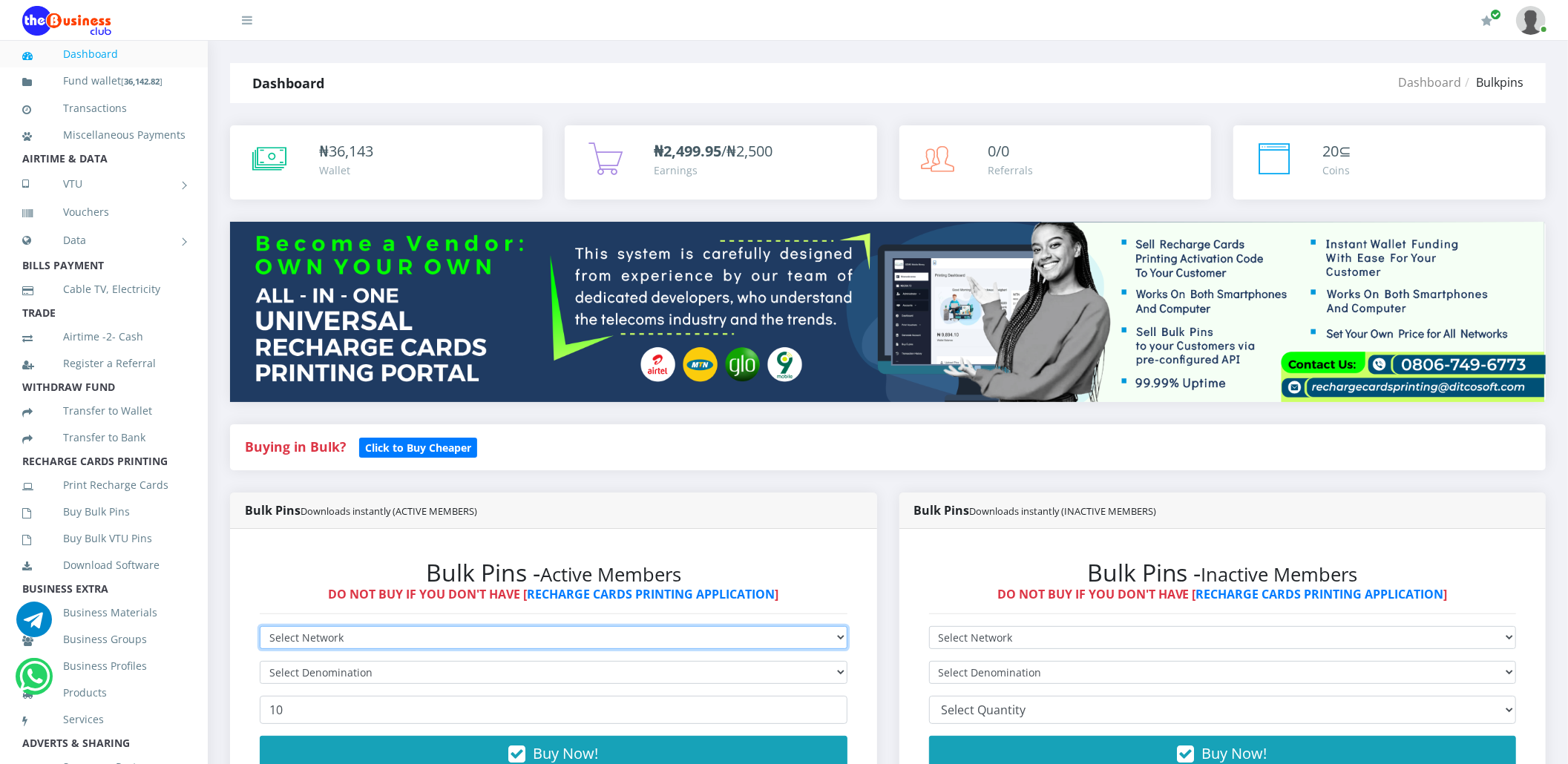
click at [291, 634] on select "Select Network MTN Globacom 9Mobile Airtel" at bounding box center [553, 637] width 588 height 23
select select "Airtel"
click at [259, 626] on select "Select Network MTN Globacom 9Mobile Airtel" at bounding box center [553, 637] width 588 height 23
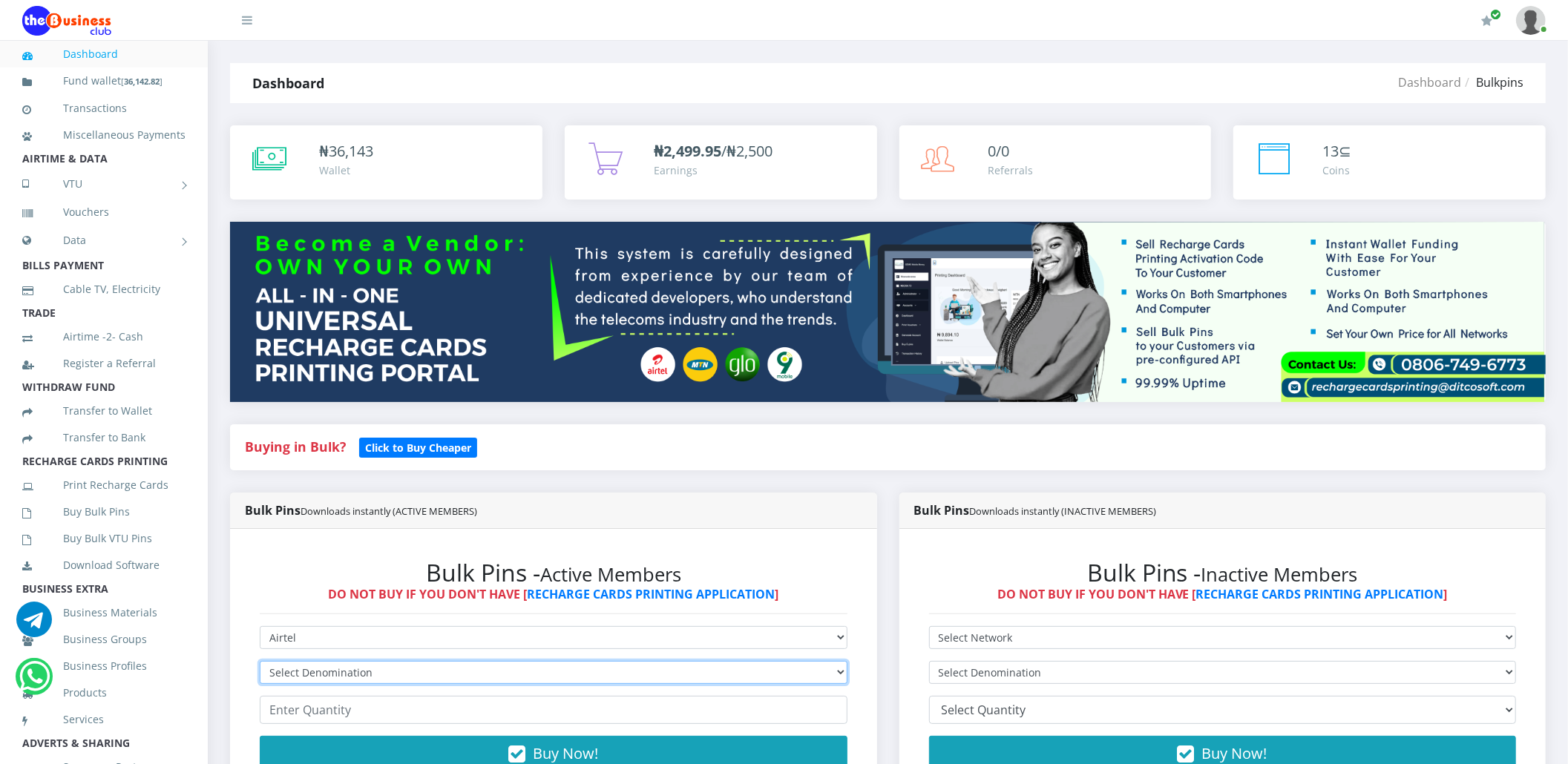
click at [301, 668] on select "Select Denomination Airtel NGN100 - ₦96.36 Airtel NGN200 - ₦192.72 Airtel NGN50…" at bounding box center [553, 672] width 588 height 23
select select "96.36-100"
click at [259, 661] on select "Select Denomination Airtel NGN100 - ₦96.36 Airtel NGN200 - ₦192.72 Airtel NGN50…" at bounding box center [553, 672] width 588 height 23
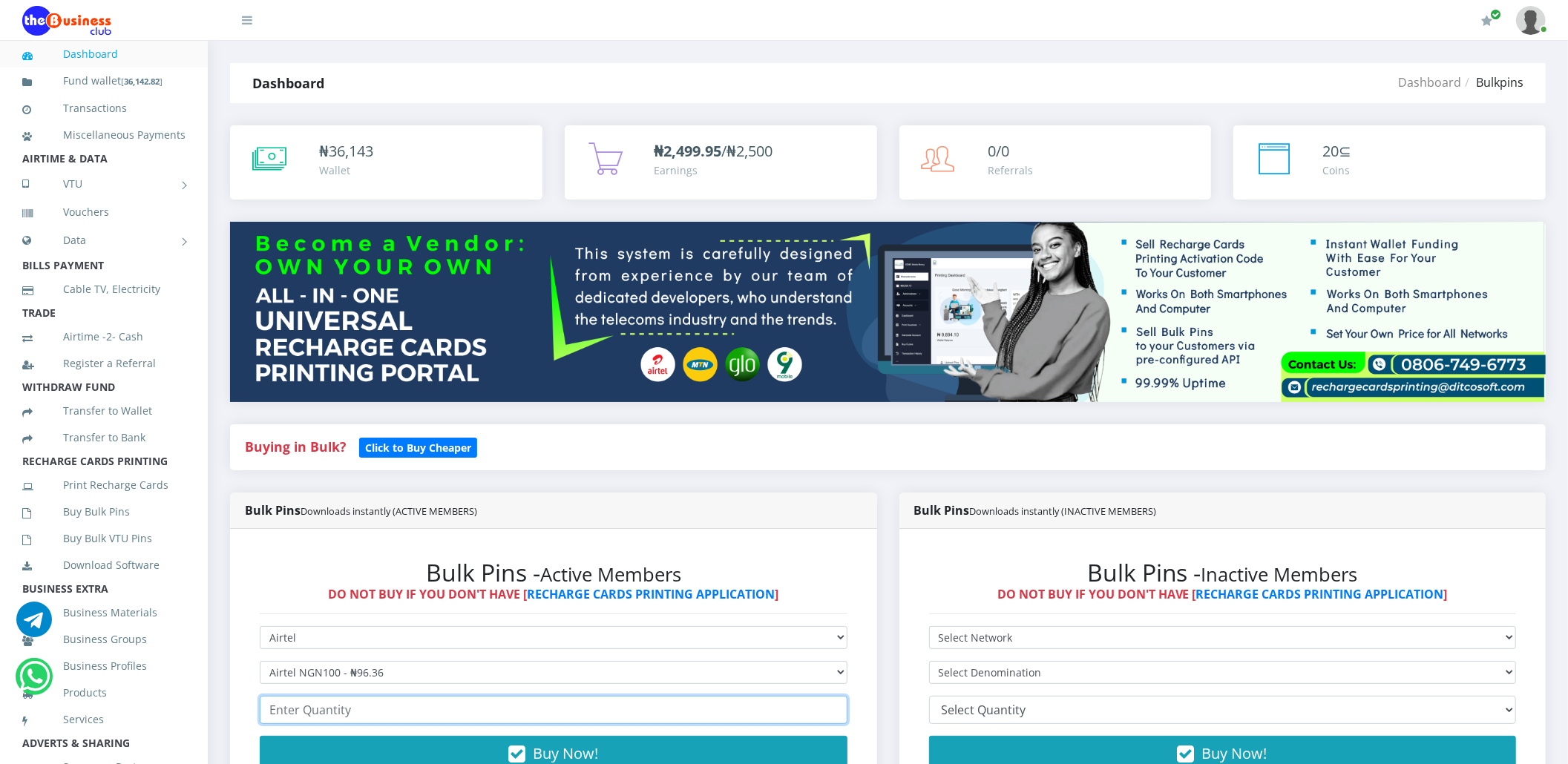
click at [313, 719] on input "number" at bounding box center [553, 710] width 588 height 28
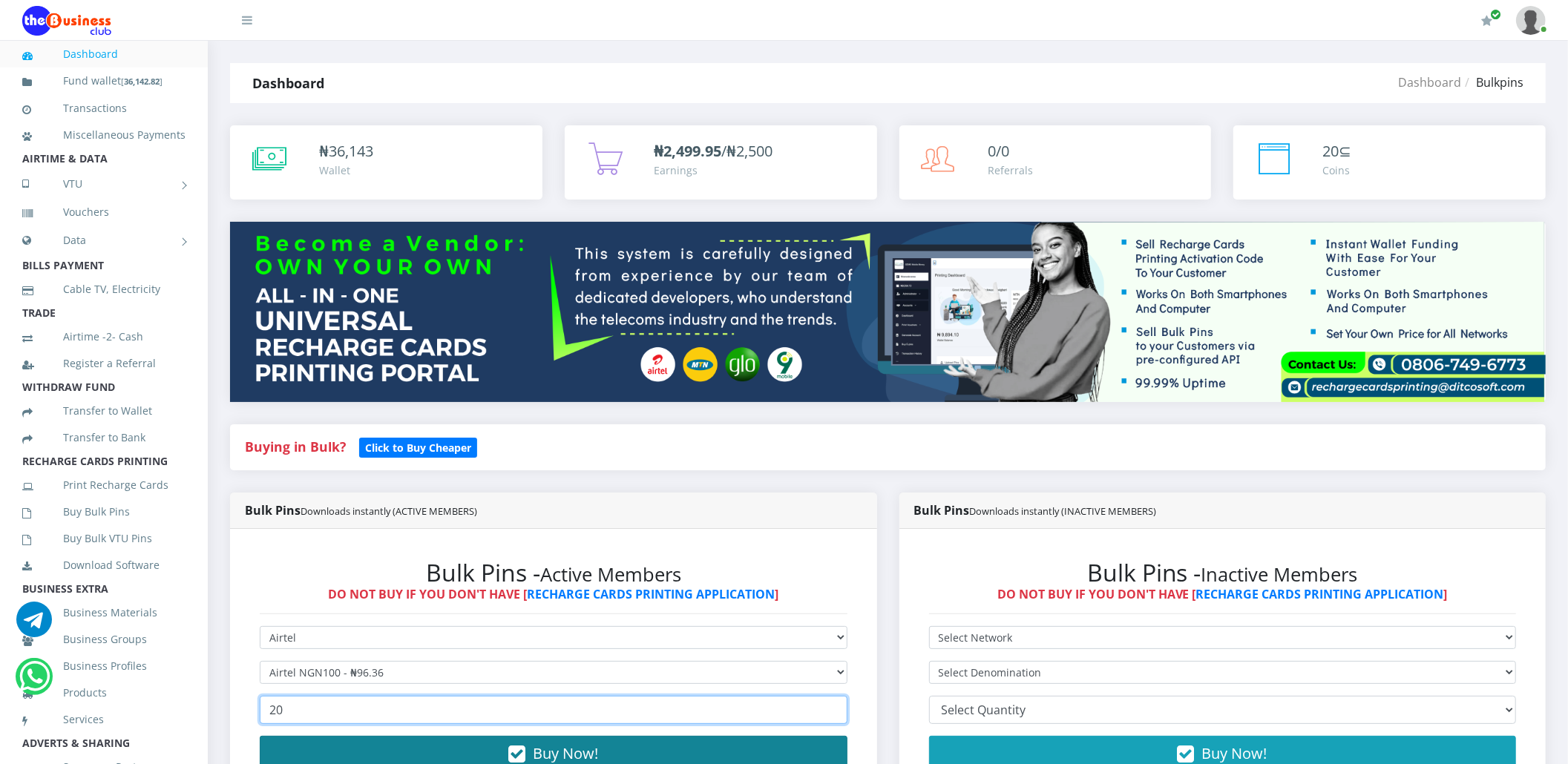
type input "20"
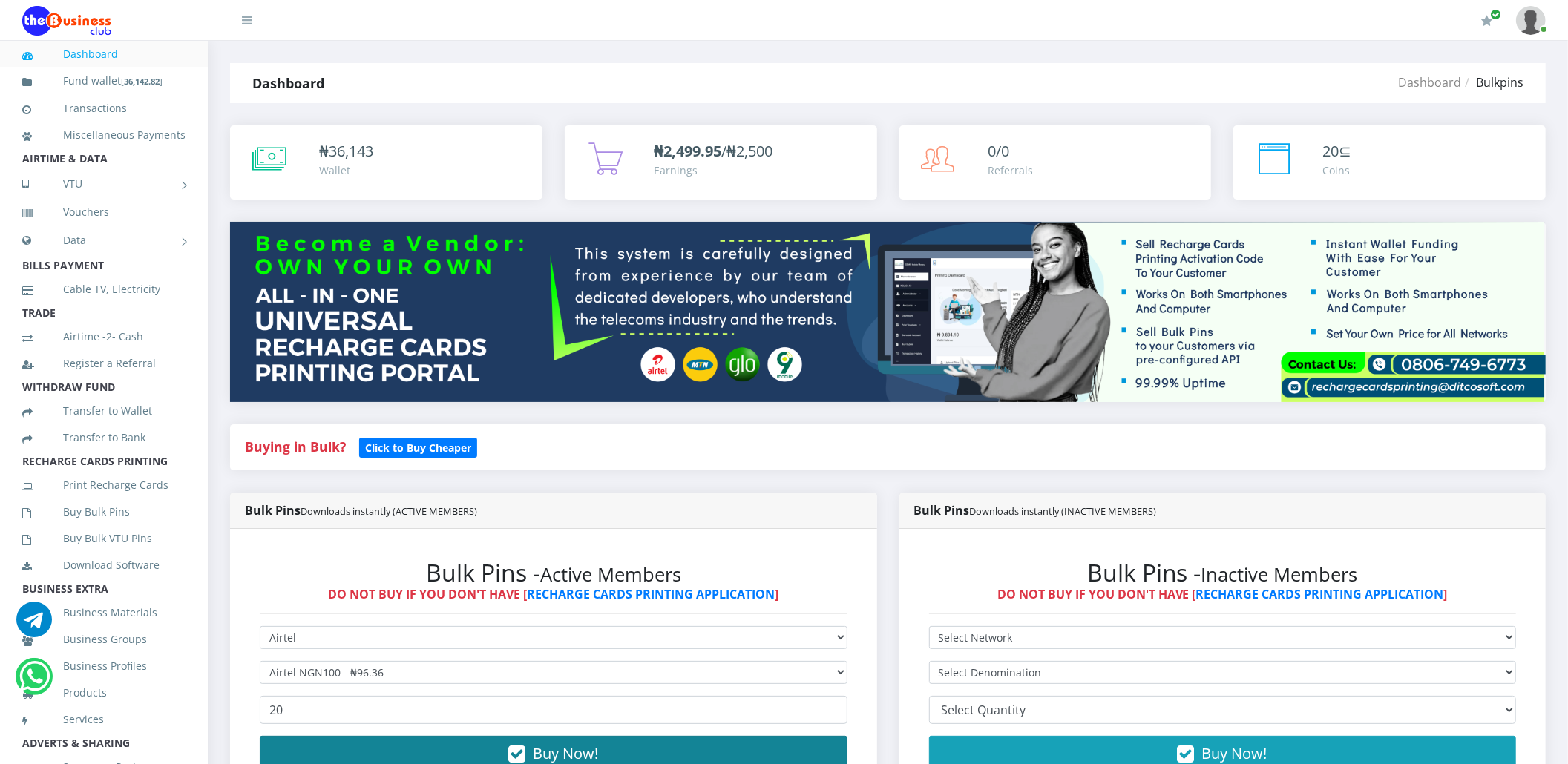
click at [291, 748] on button "Buy Now!" at bounding box center [553, 753] width 588 height 35
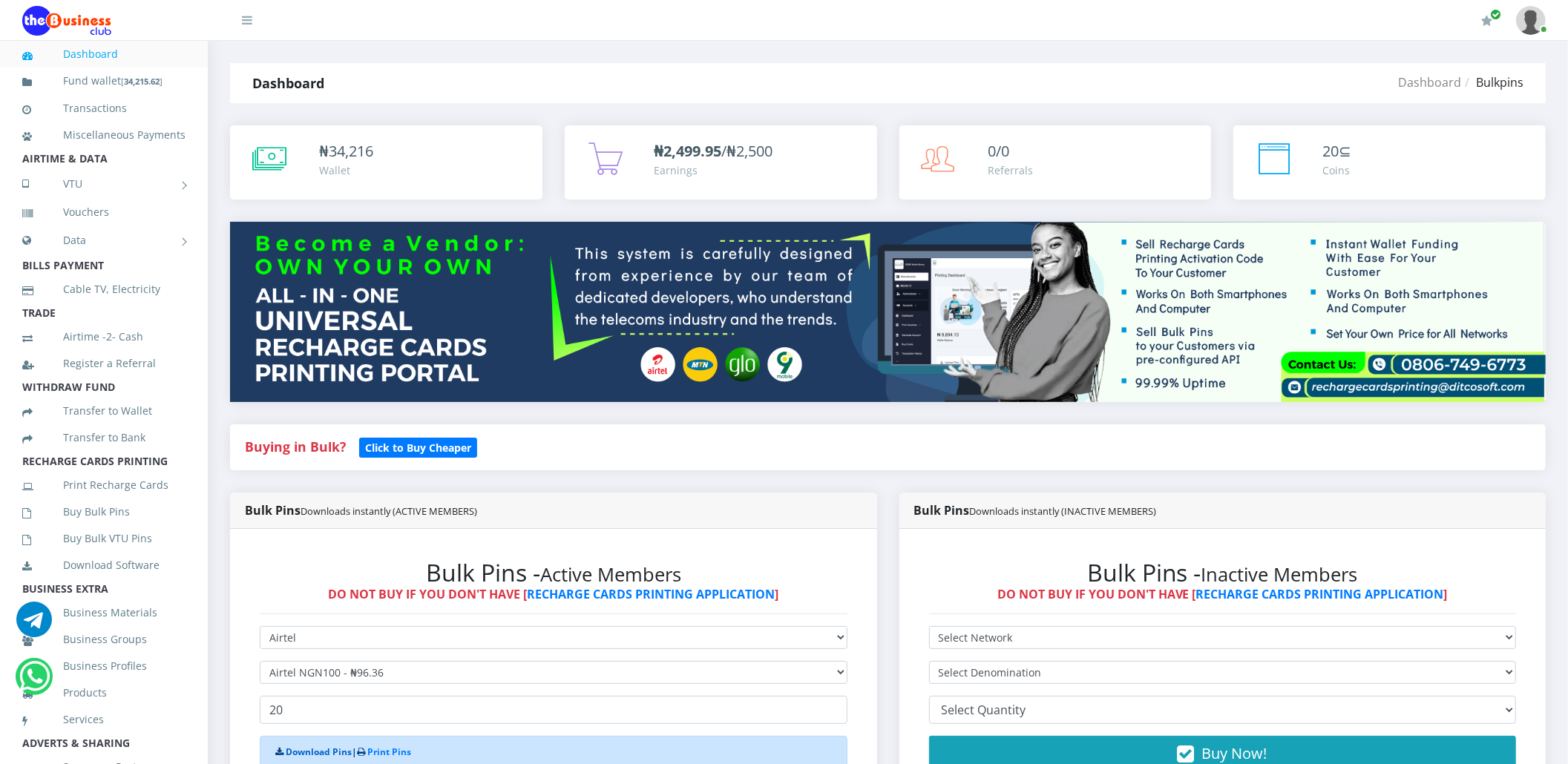
click at [335, 752] on link "Download Pins" at bounding box center [319, 752] width 66 height 13
click at [109, 529] on link "Buy Bulk Pins" at bounding box center [103, 512] width 163 height 34
